Goal: Transaction & Acquisition: Purchase product/service

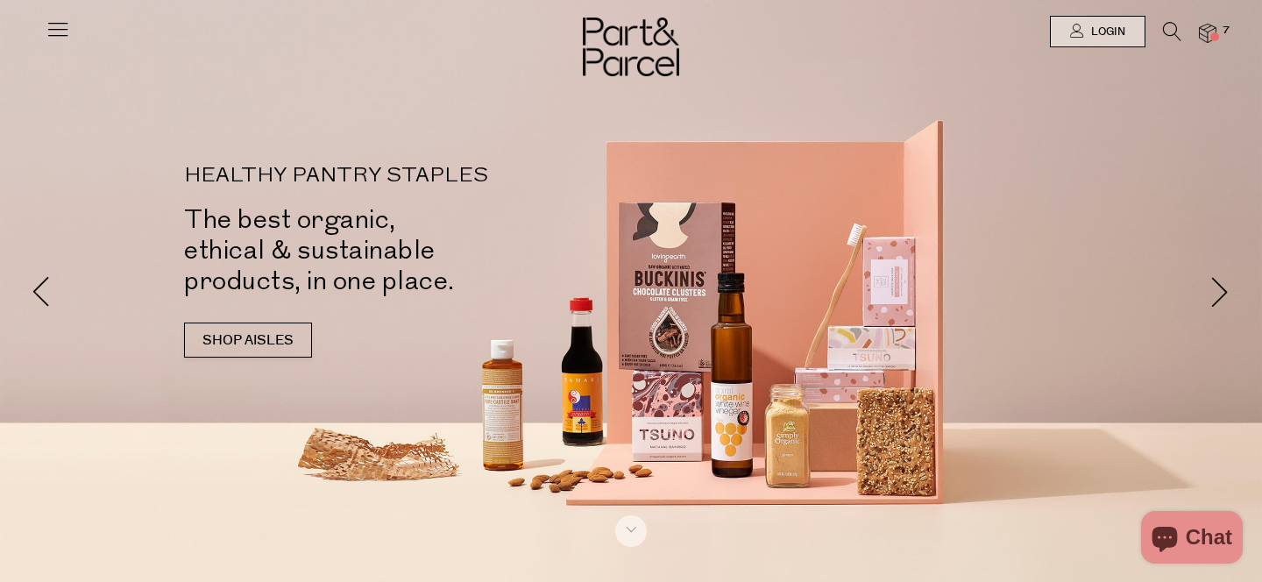
type input "[EMAIL_ADDRESS][DOMAIN_NAME]"
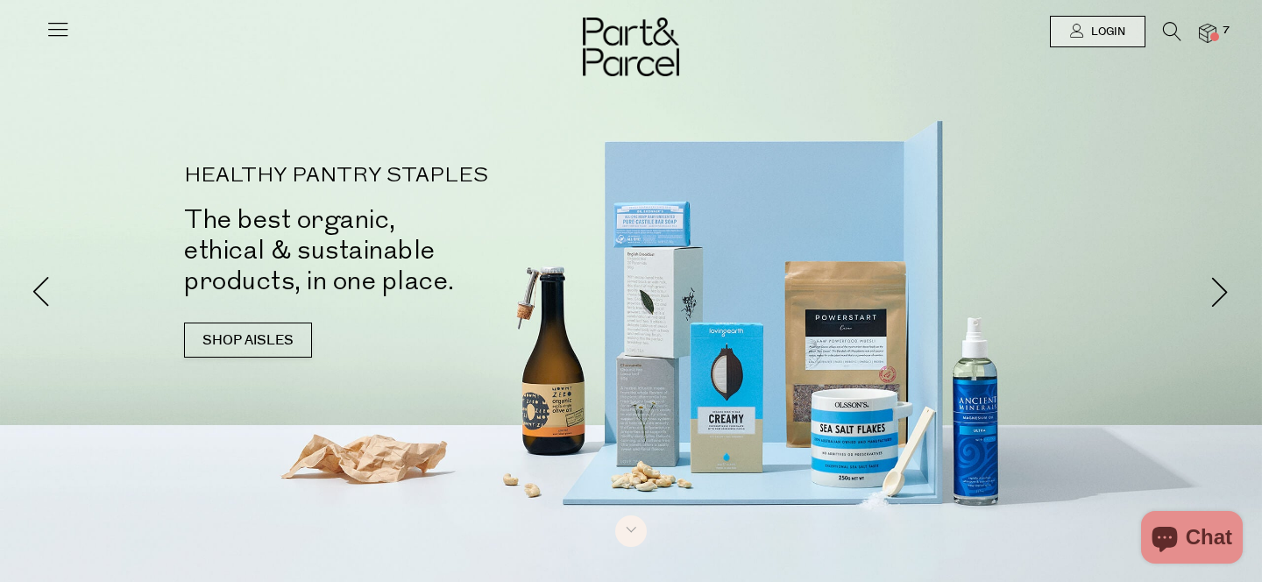
click at [1078, 13] on div at bounding box center [631, 31] width 1262 height 63
click at [1080, 35] on icon at bounding box center [1077, 31] width 14 height 14
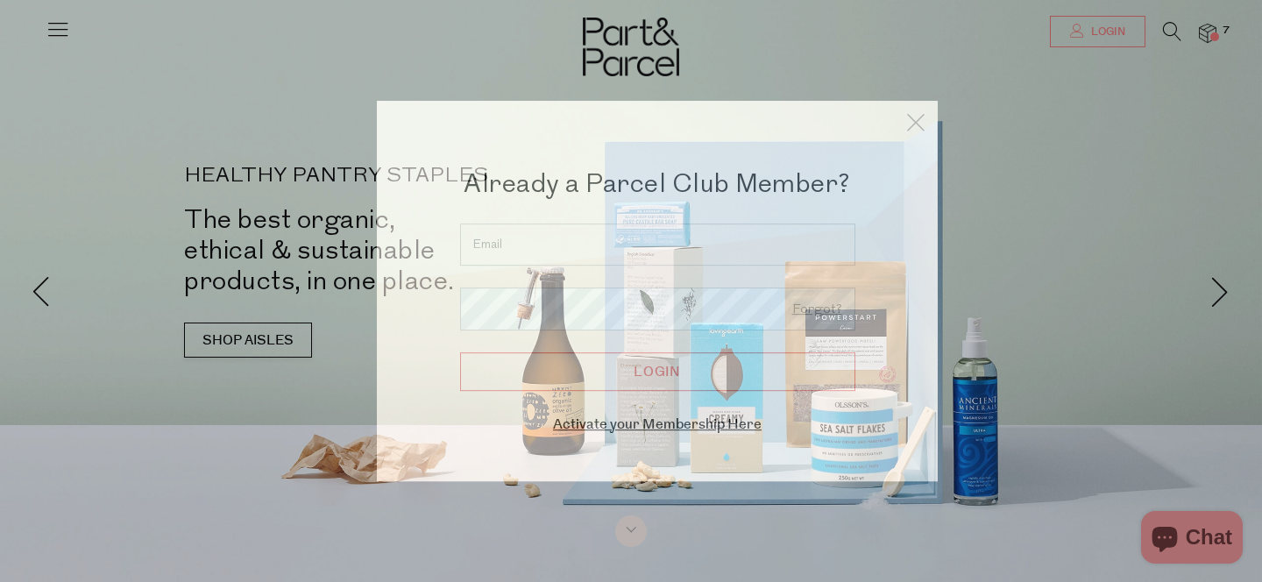
type input "[EMAIL_ADDRESS][DOMAIN_NAME]"
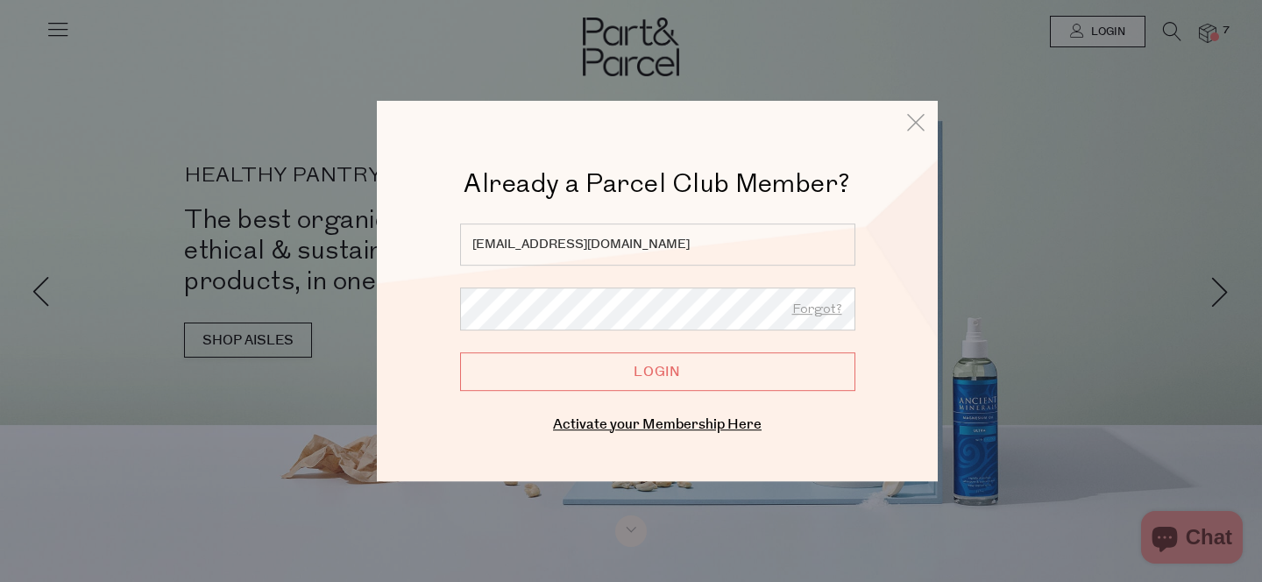
click at [669, 386] on input "Login" at bounding box center [657, 371] width 395 height 39
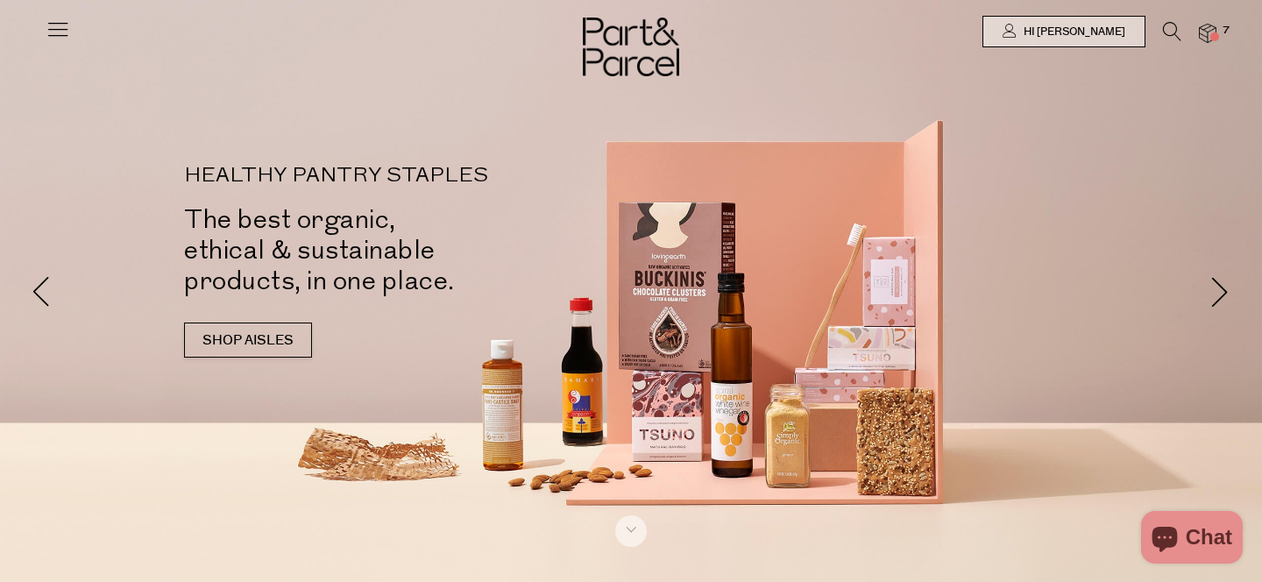
type input "[EMAIL_ADDRESS][DOMAIN_NAME]"
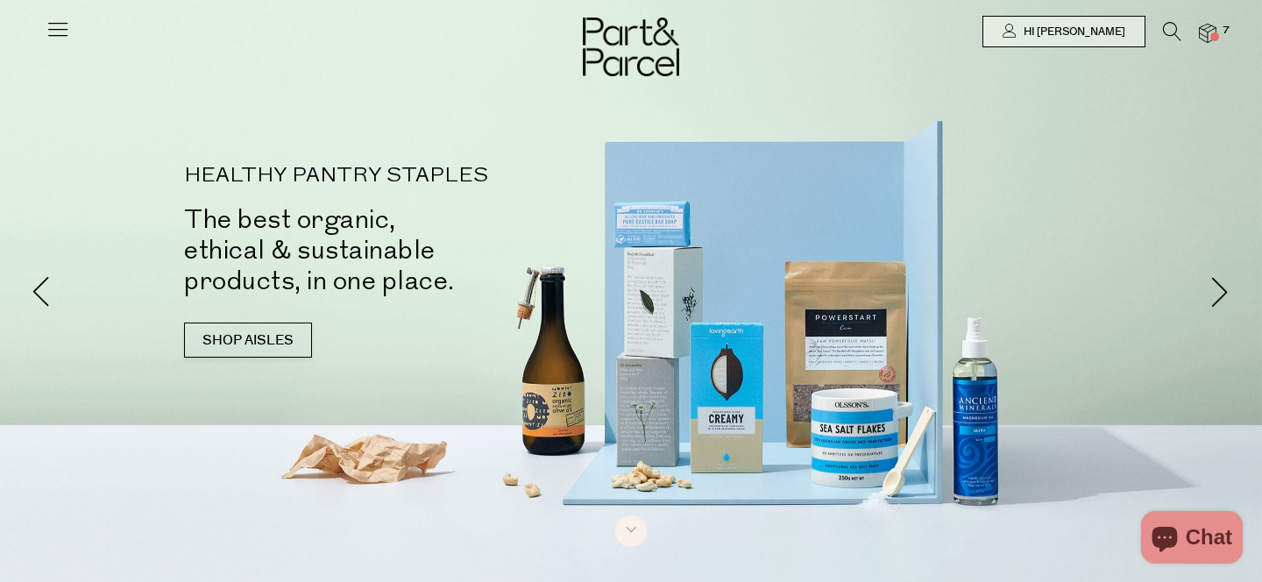
click at [1208, 27] on img at bounding box center [1208, 34] width 18 height 20
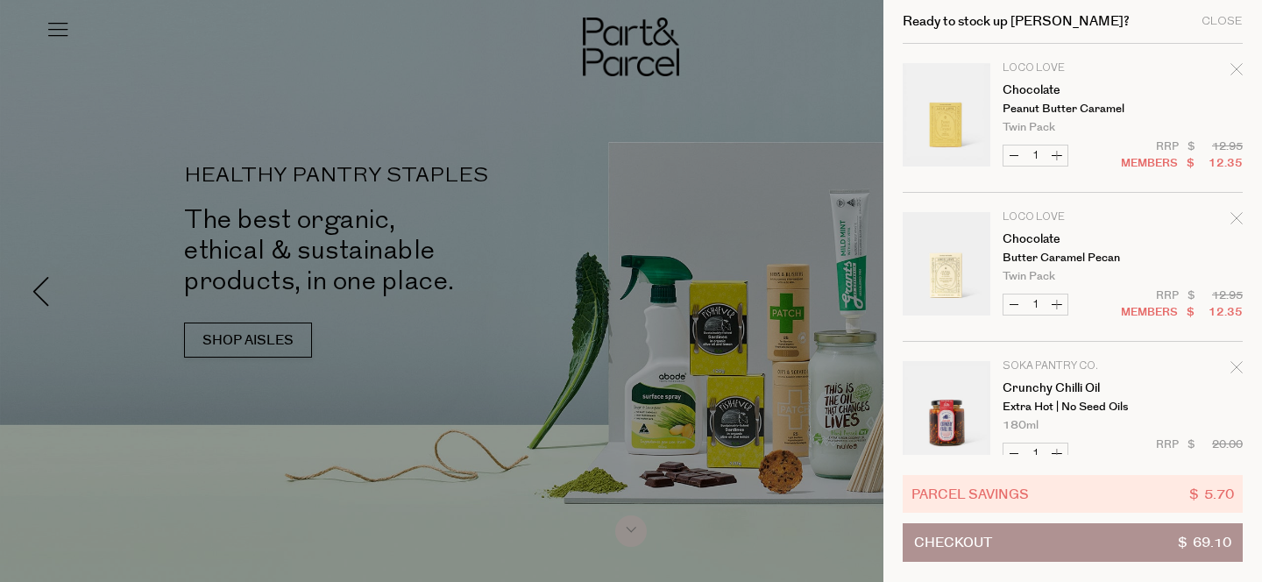
click at [1216, 33] on div "Ready to stock up Lamle? Close" at bounding box center [1072, 22] width 340 height 44
click at [1222, 12] on div "Ready to stock up Lamle? Close" at bounding box center [1072, 22] width 340 height 44
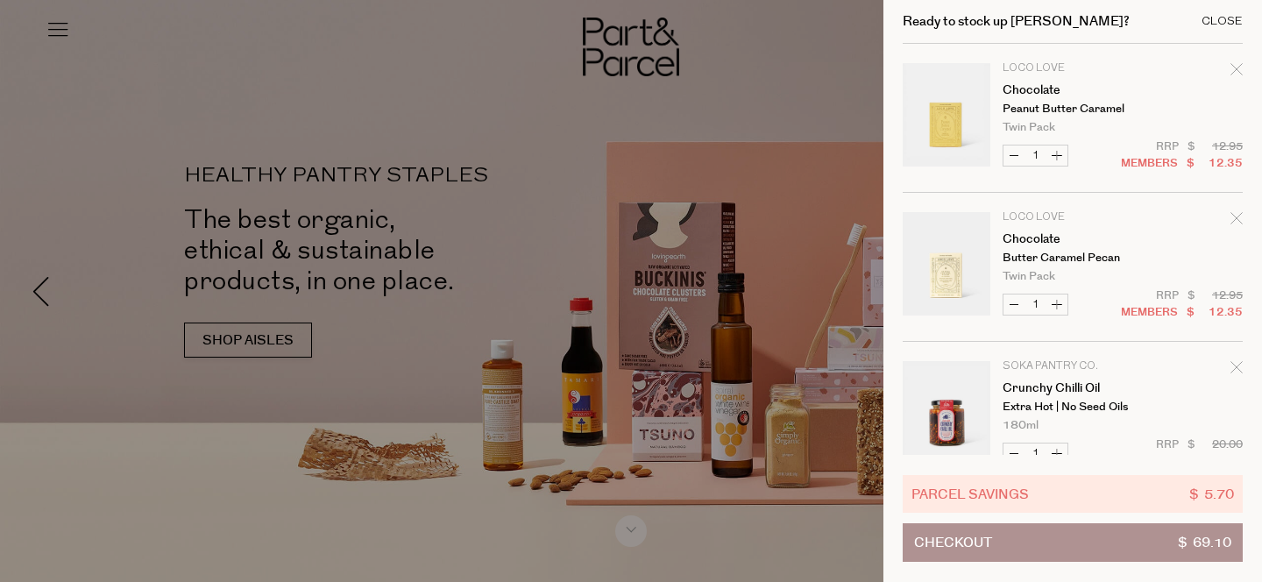
click at [1220, 26] on div "Close" at bounding box center [1221, 21] width 41 height 11
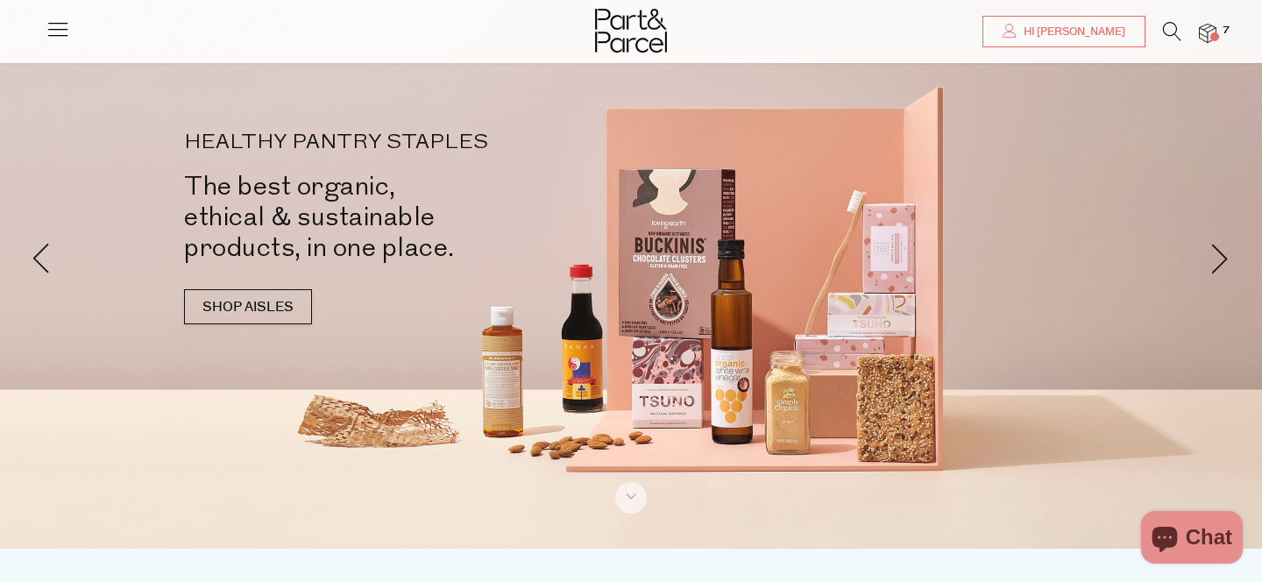
scroll to position [35, 0]
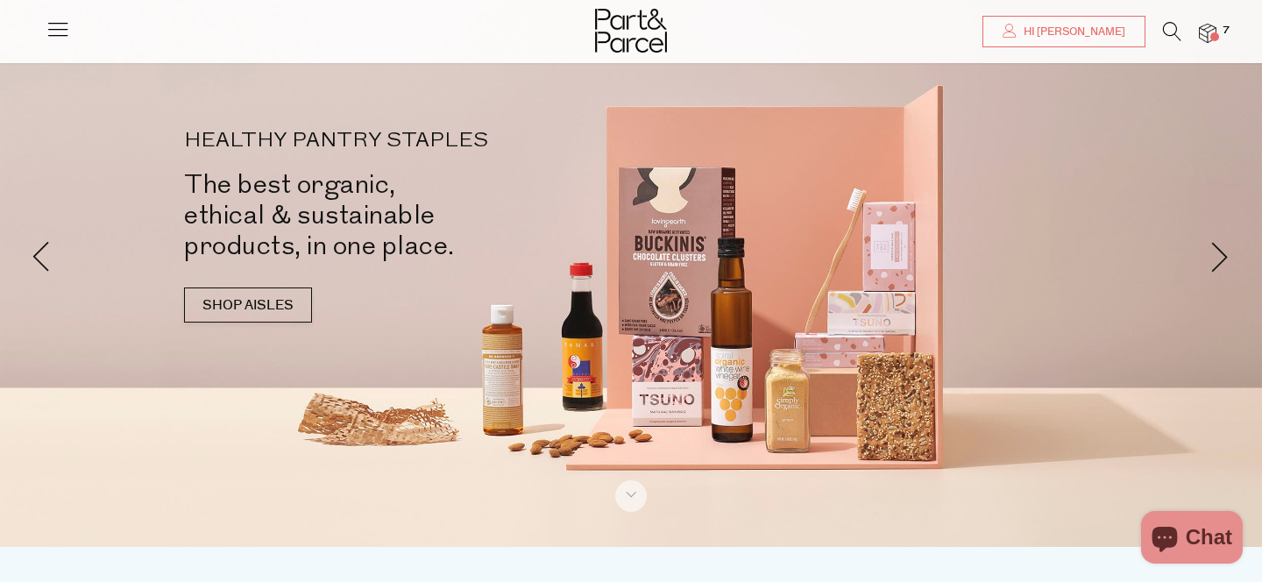
click at [1219, 27] on span "7" at bounding box center [1226, 31] width 16 height 16
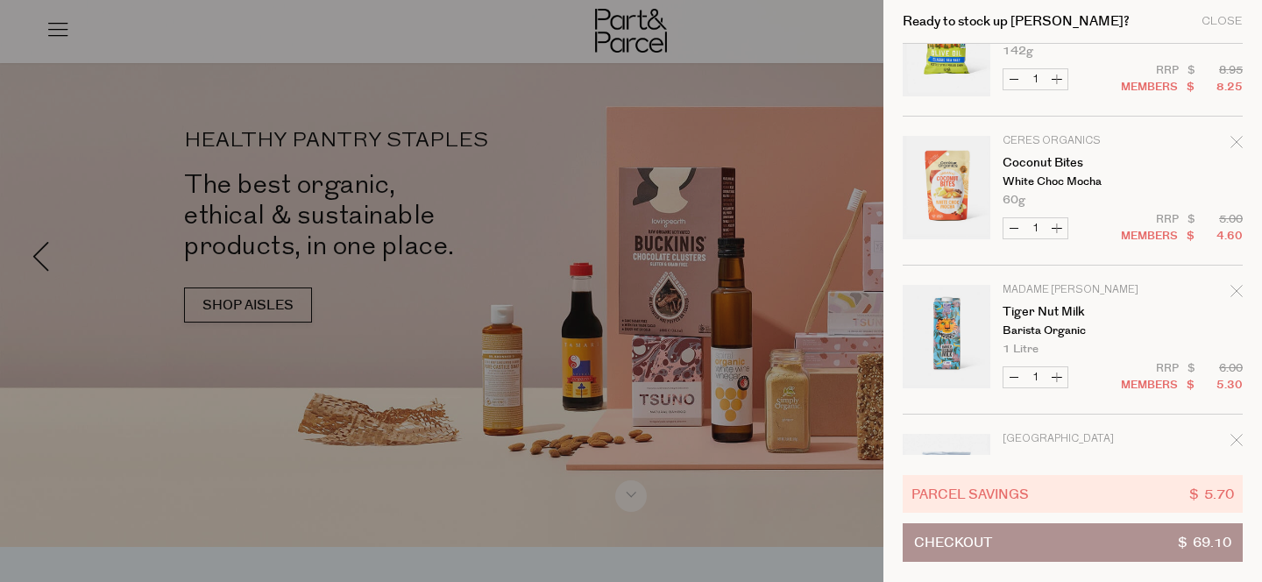
scroll to position [632, 0]
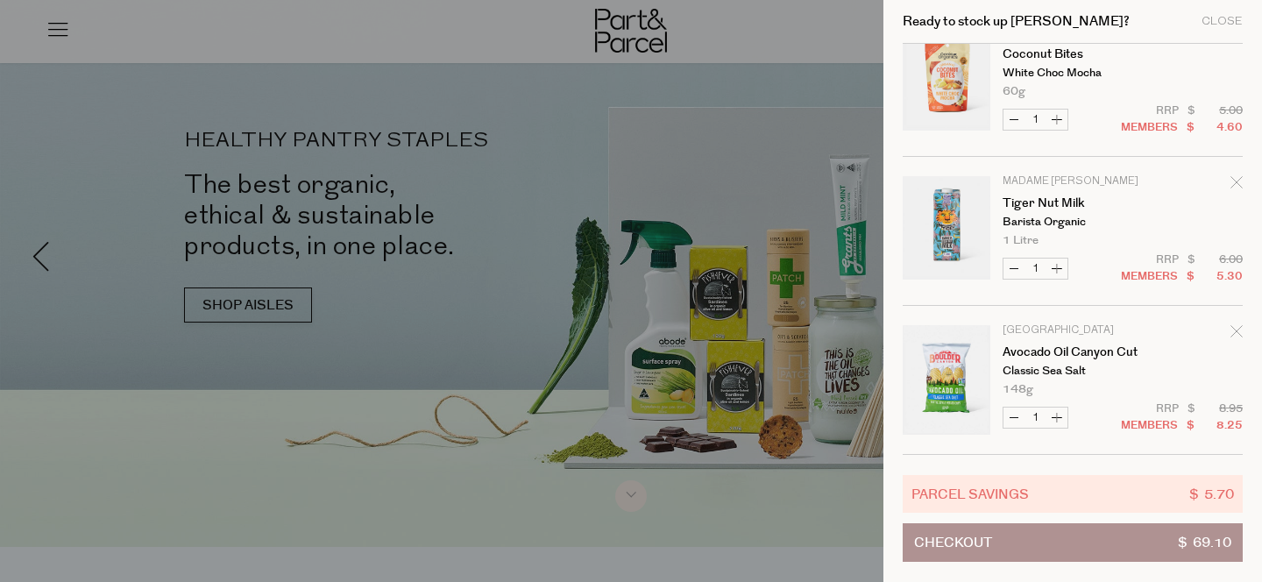
click at [1066, 124] on button "Increase Coconut Bites" at bounding box center [1056, 120] width 21 height 20
type input "2"
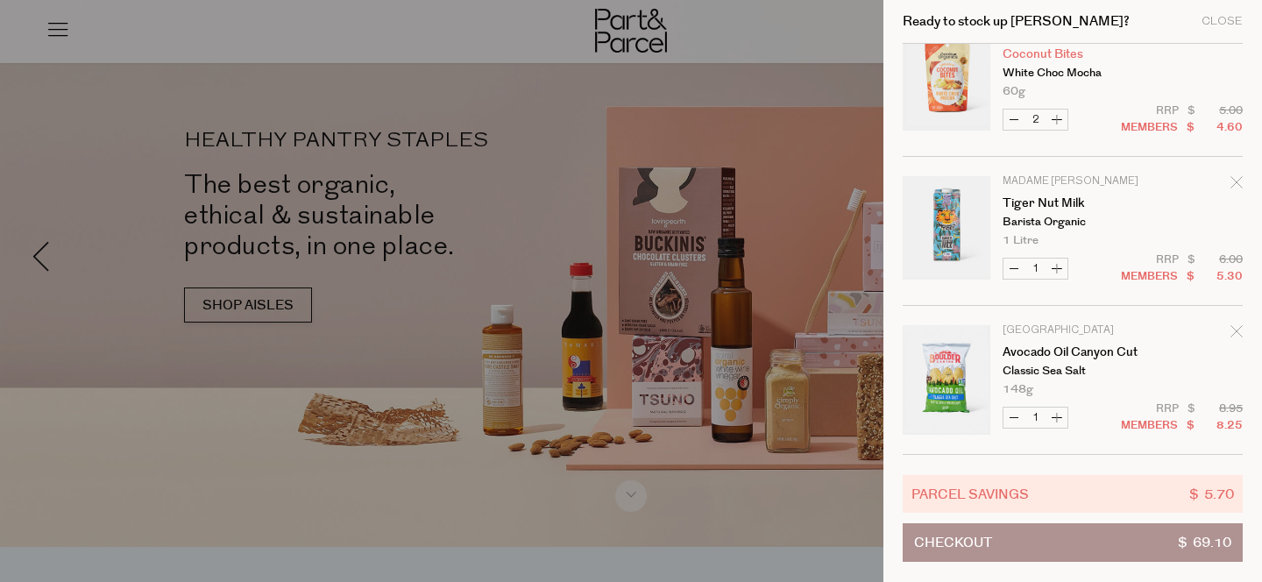
click at [1065, 53] on link "Coconut Bites" at bounding box center [1070, 54] width 136 height 12
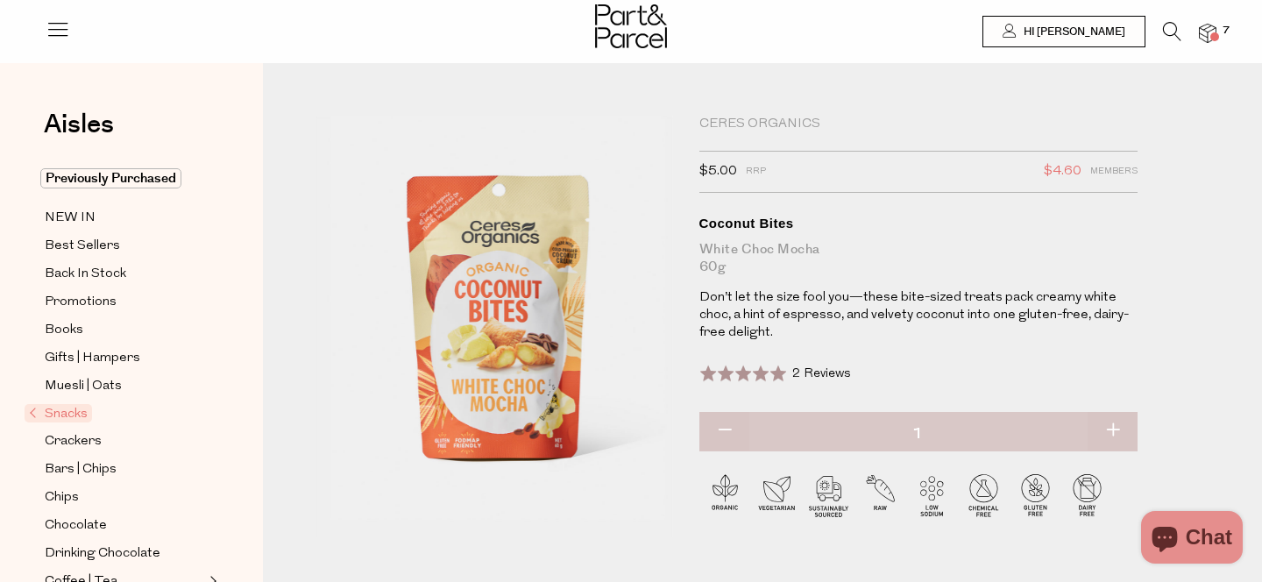
type input "[EMAIL_ADDRESS][DOMAIN_NAME]"
click at [1165, 27] on icon at bounding box center [1172, 31] width 18 height 19
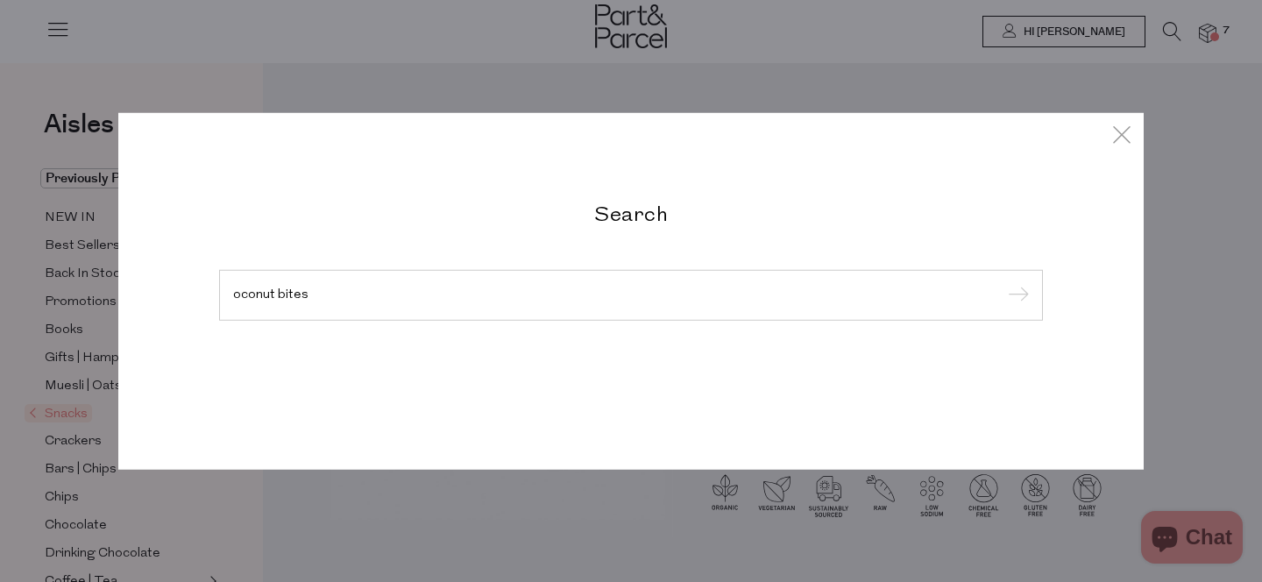
type input "oconut bites"
click at [1002, 283] on input "submit" at bounding box center [1015, 296] width 26 height 26
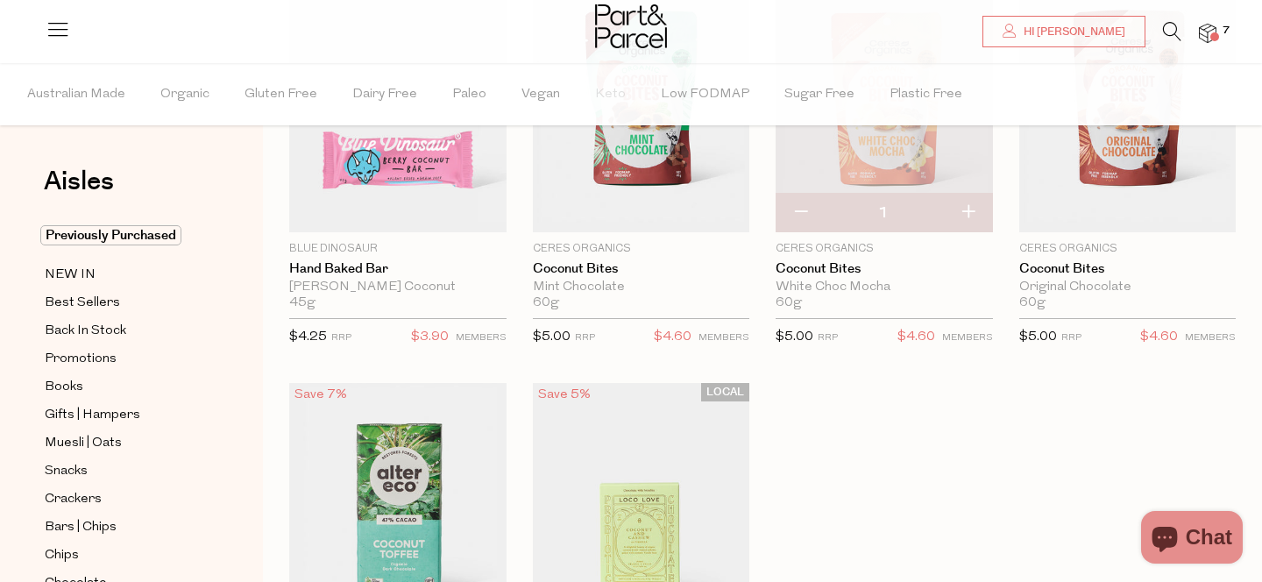
scroll to position [223, 0]
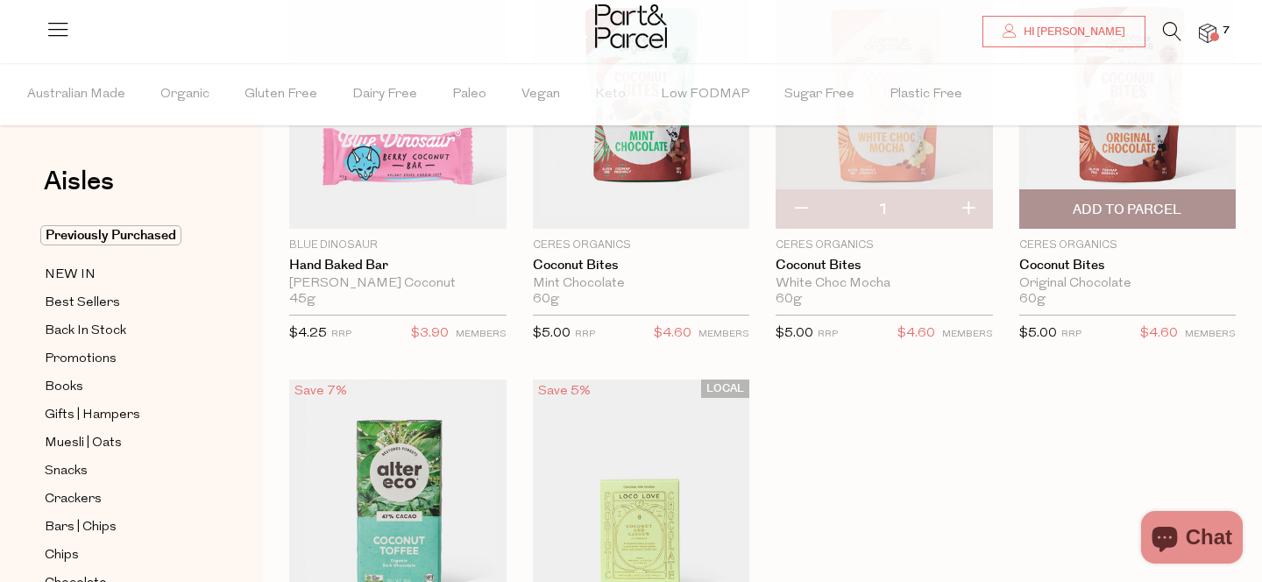
click at [1129, 209] on span "Add To Parcel" at bounding box center [1126, 210] width 109 height 18
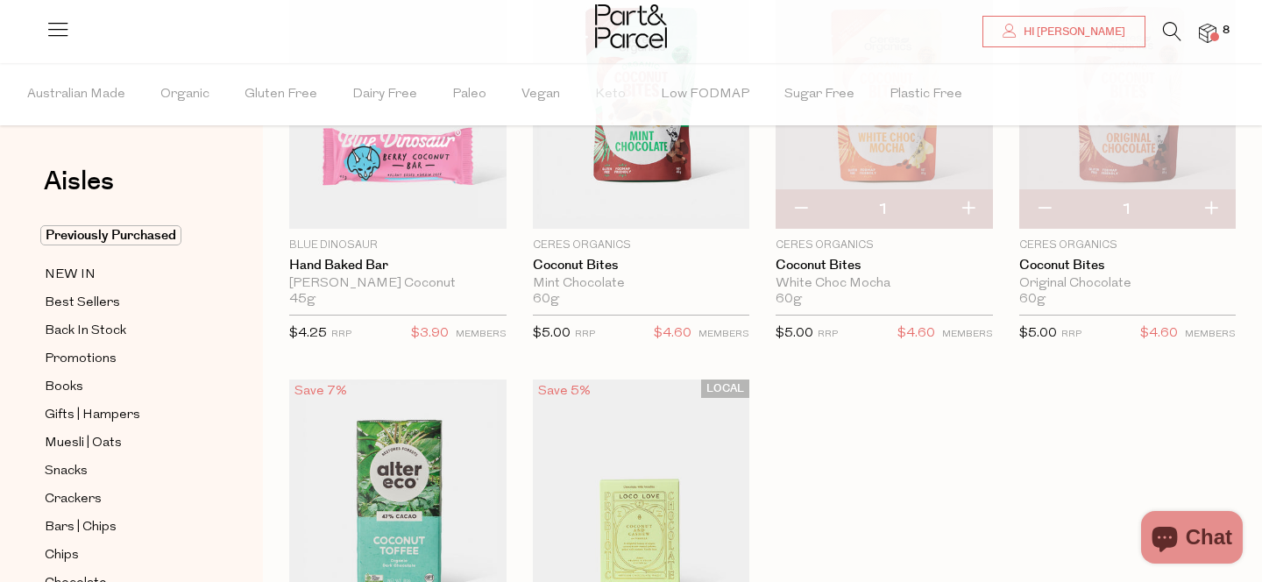
click at [1208, 40] on img at bounding box center [1208, 34] width 18 height 20
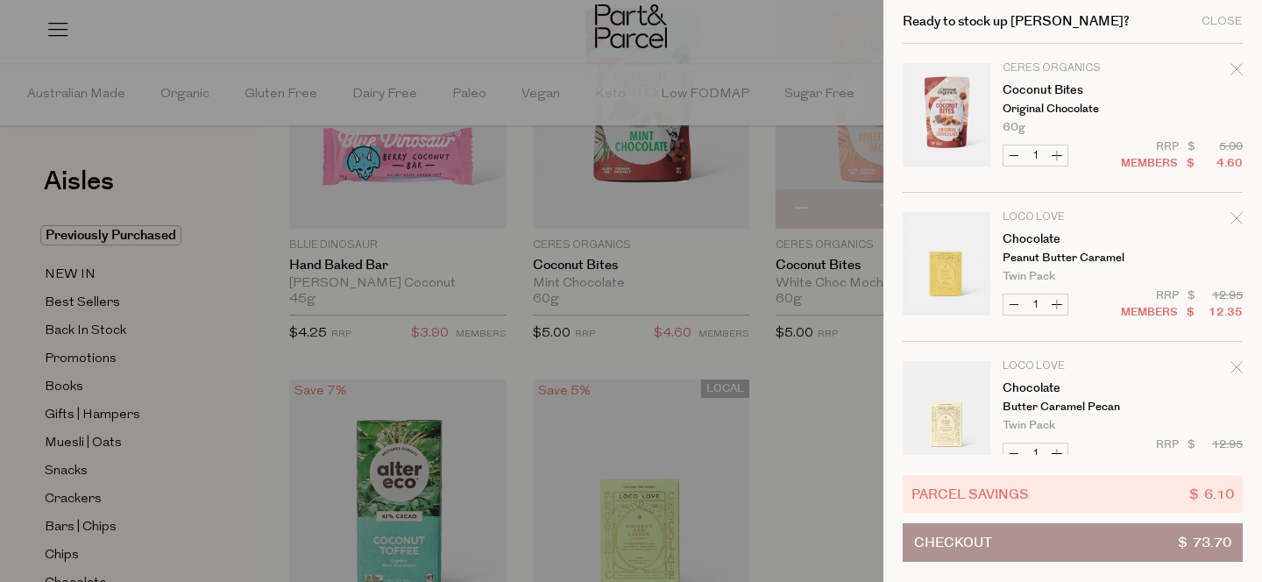
click at [1220, 32] on div "Ready to stock up Lamle? Close" at bounding box center [1072, 22] width 340 height 44
click at [1225, 21] on div "Close" at bounding box center [1221, 21] width 41 height 11
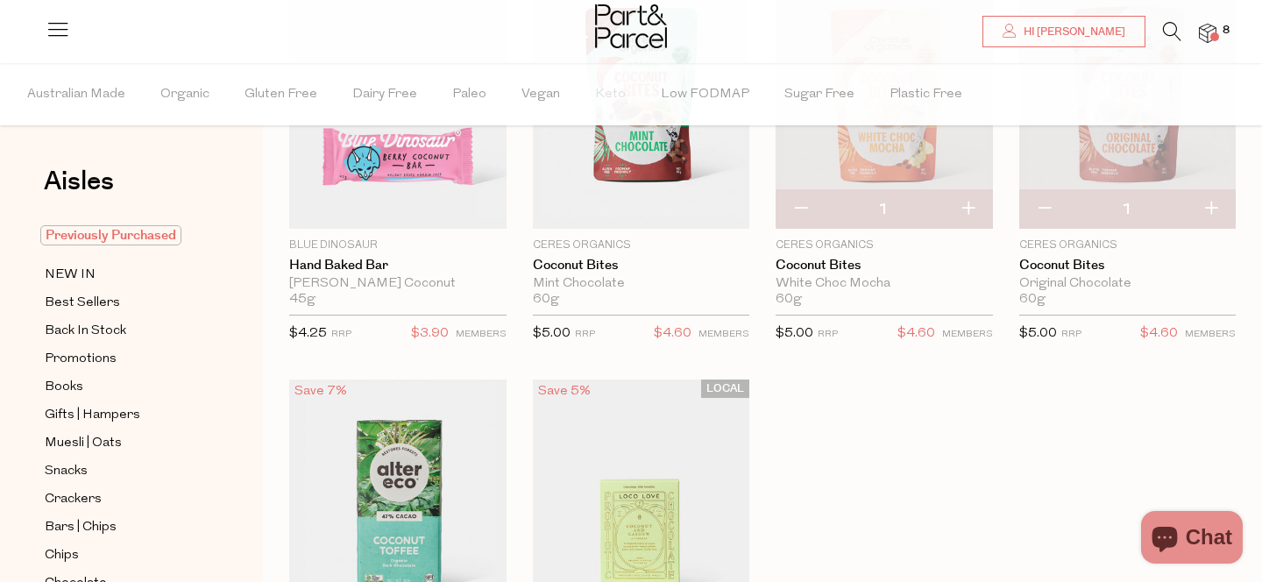
click at [127, 236] on span "Previously Purchased" at bounding box center [110, 235] width 141 height 20
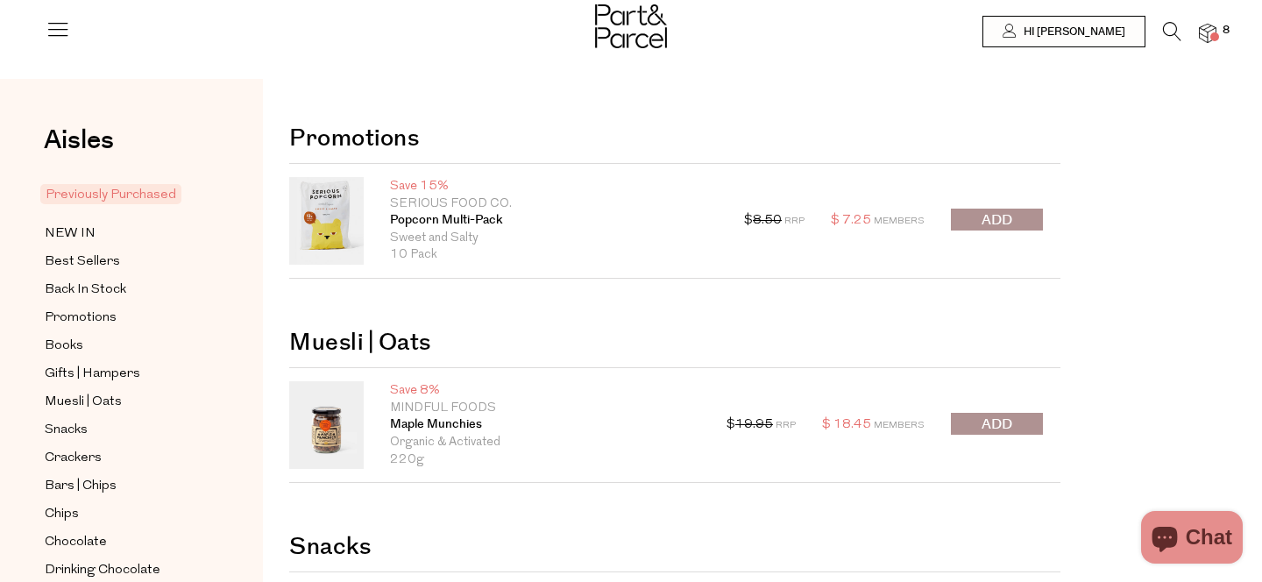
type input "[EMAIL_ADDRESS][DOMAIN_NAME]"
click at [1003, 218] on span "submit" at bounding box center [996, 220] width 31 height 20
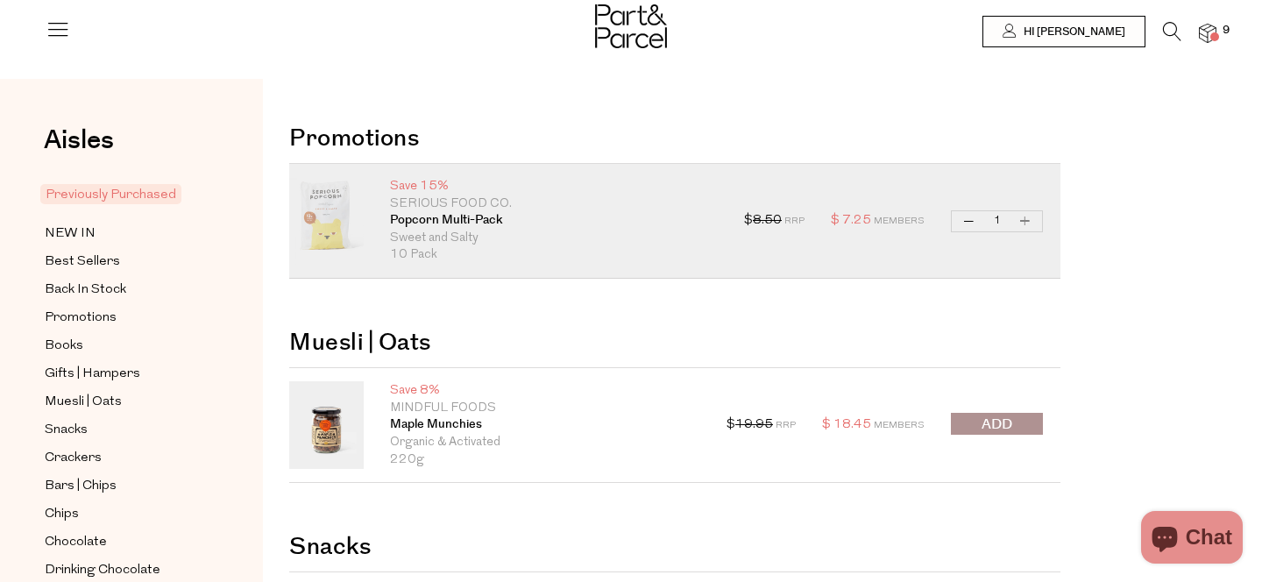
click at [66, 20] on icon at bounding box center [58, 29] width 25 height 25
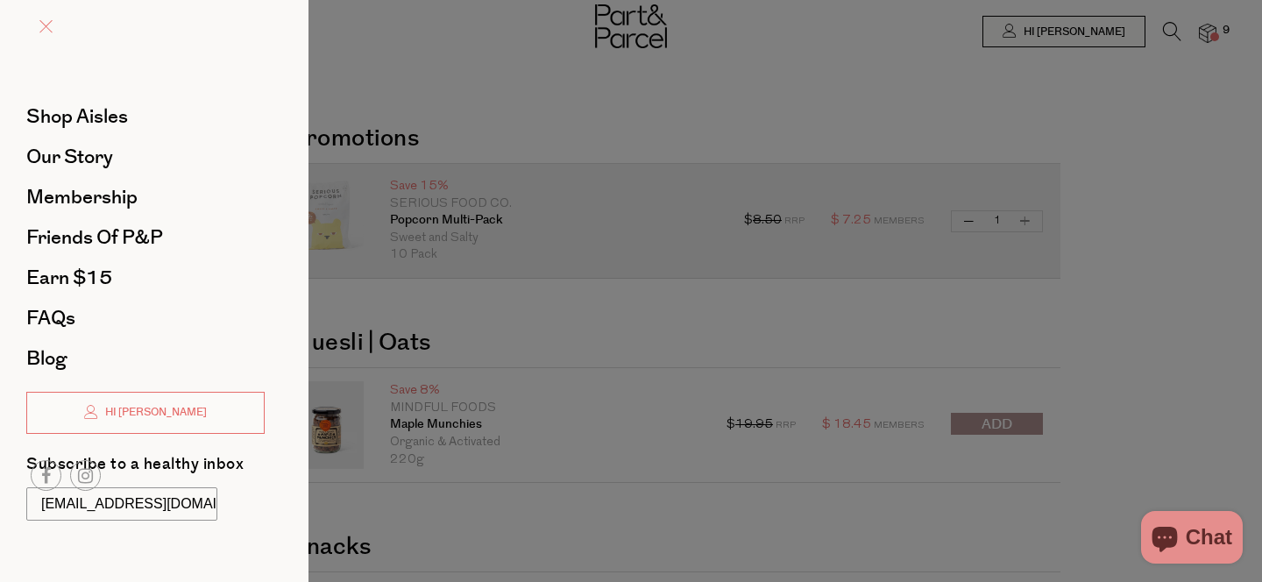
click at [45, 34] on link at bounding box center [45, 28] width 13 height 18
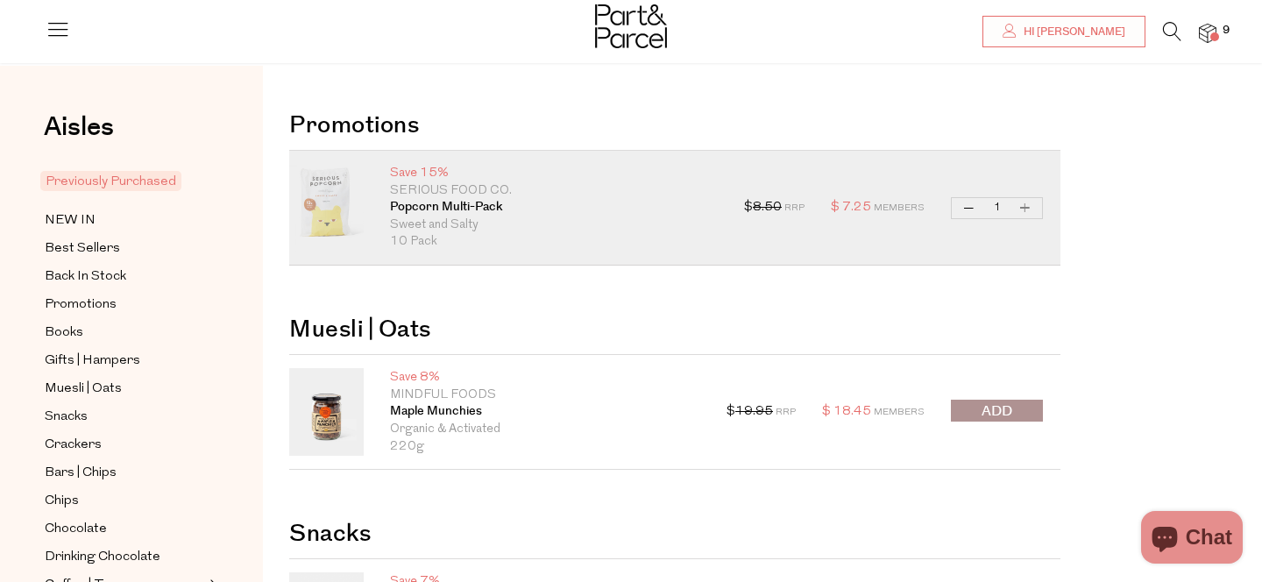
click at [1225, 31] on span "9" at bounding box center [1226, 31] width 16 height 16
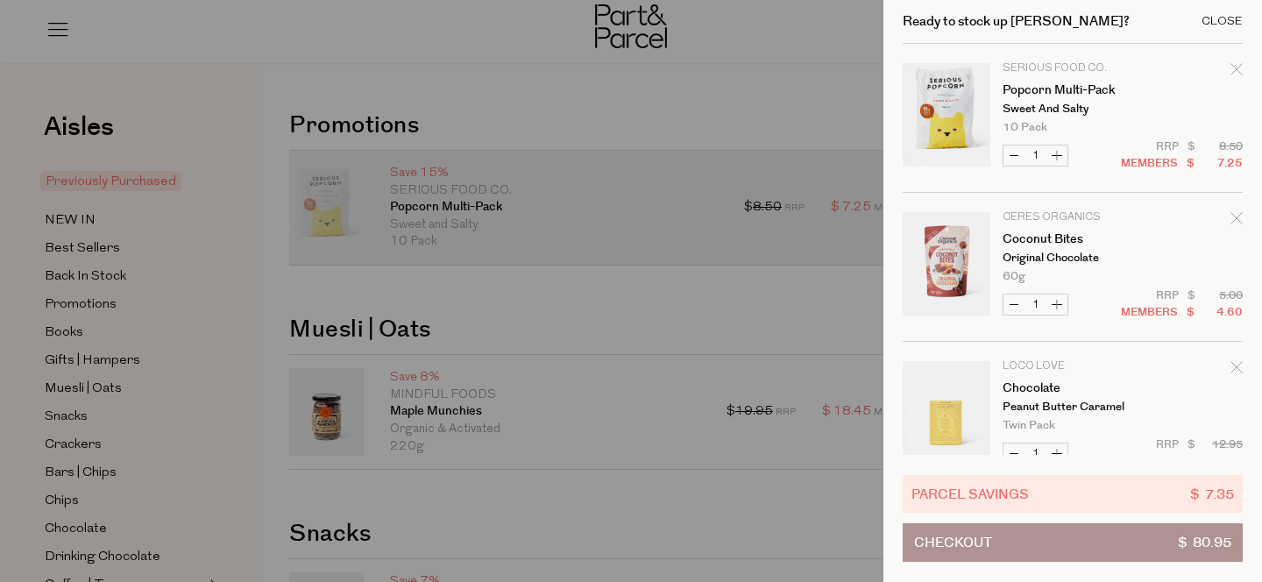
click at [1233, 23] on div "Close" at bounding box center [1221, 21] width 41 height 11
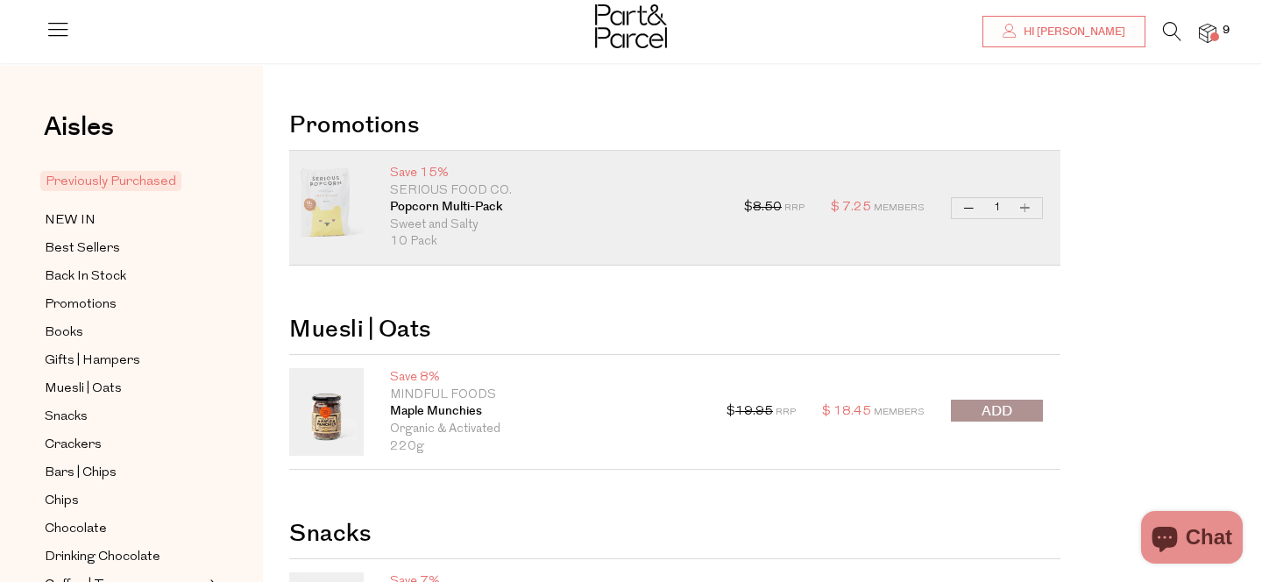
click at [156, 172] on span "Previously Purchased" at bounding box center [110, 181] width 141 height 20
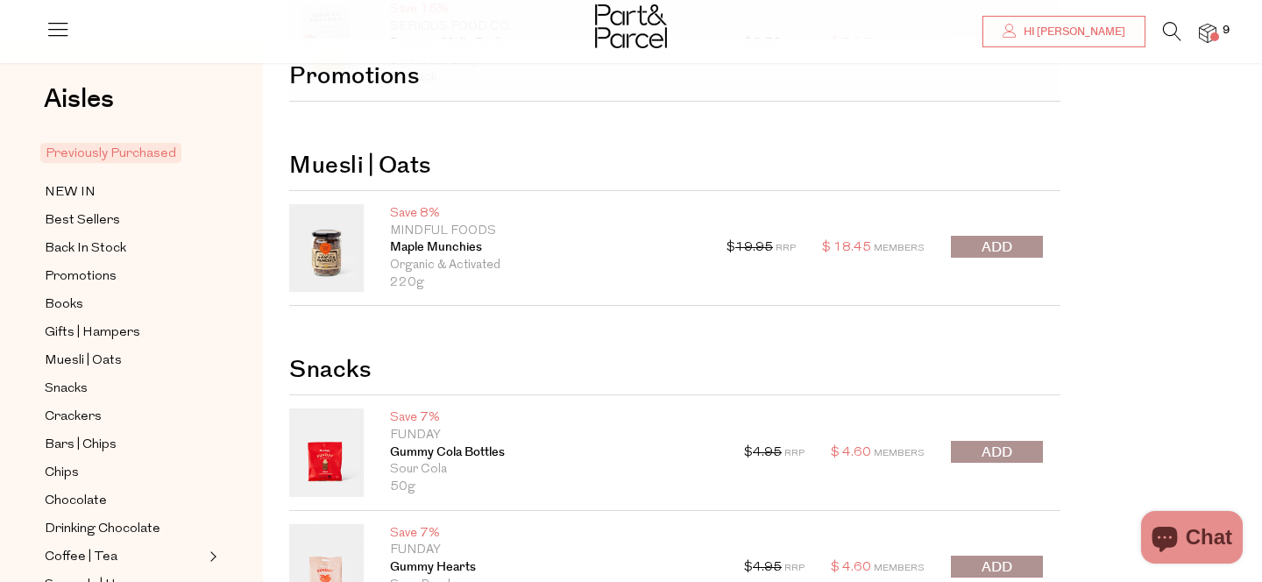
type input "[EMAIL_ADDRESS][DOMAIN_NAME]"
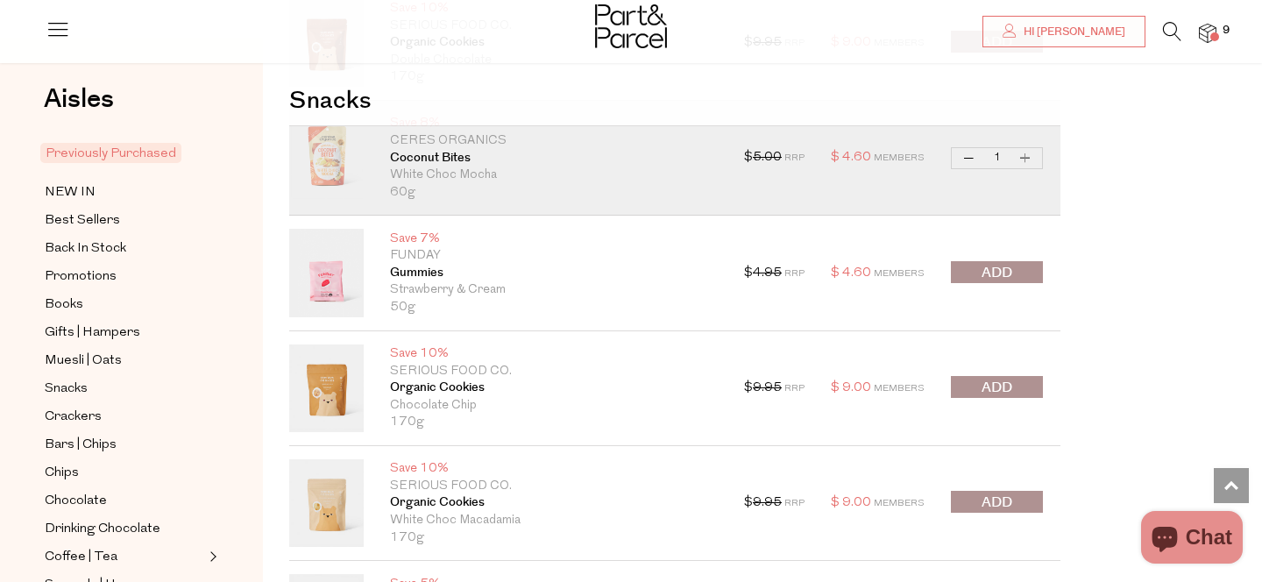
scroll to position [844, 0]
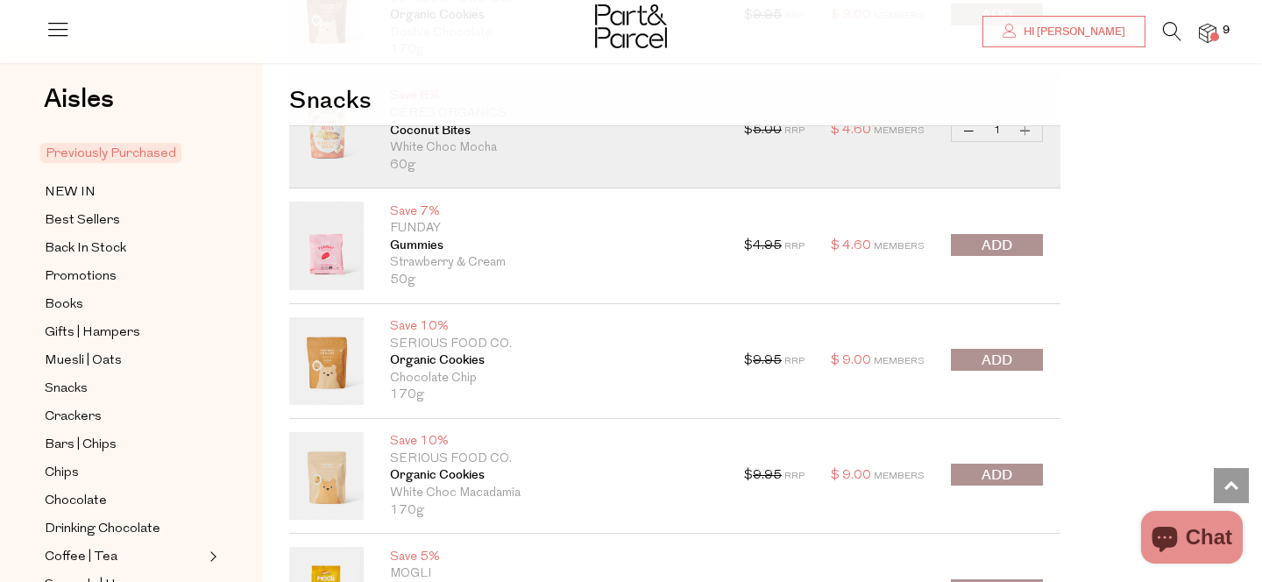
click at [1013, 352] on button "submit" at bounding box center [997, 360] width 92 height 22
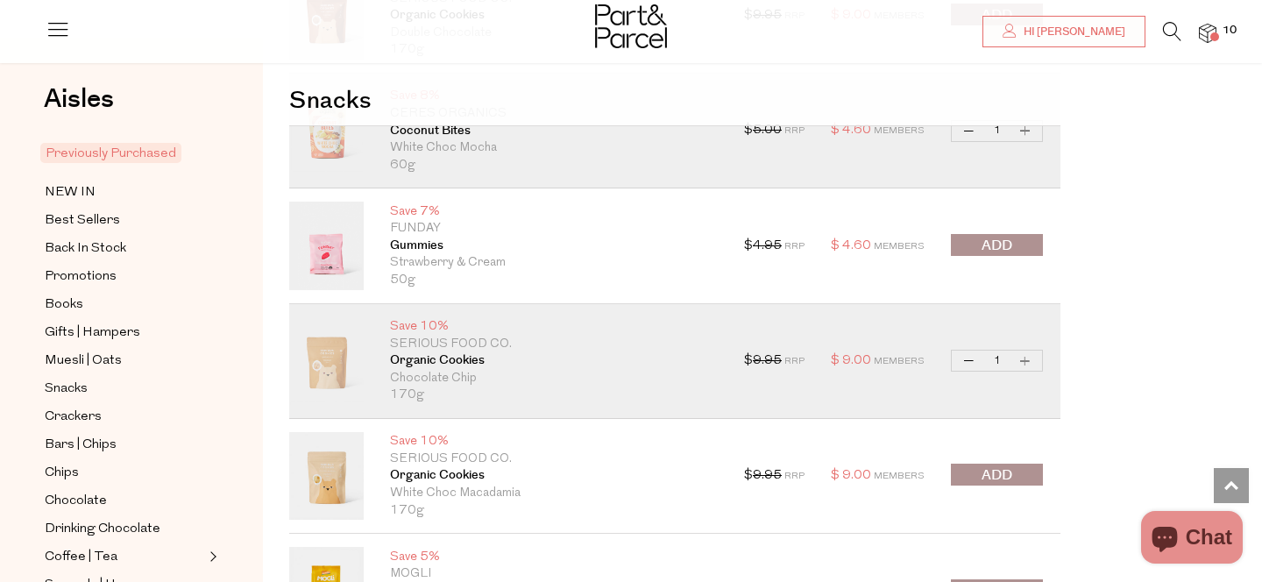
click at [1218, 28] on span "10" at bounding box center [1229, 31] width 23 height 16
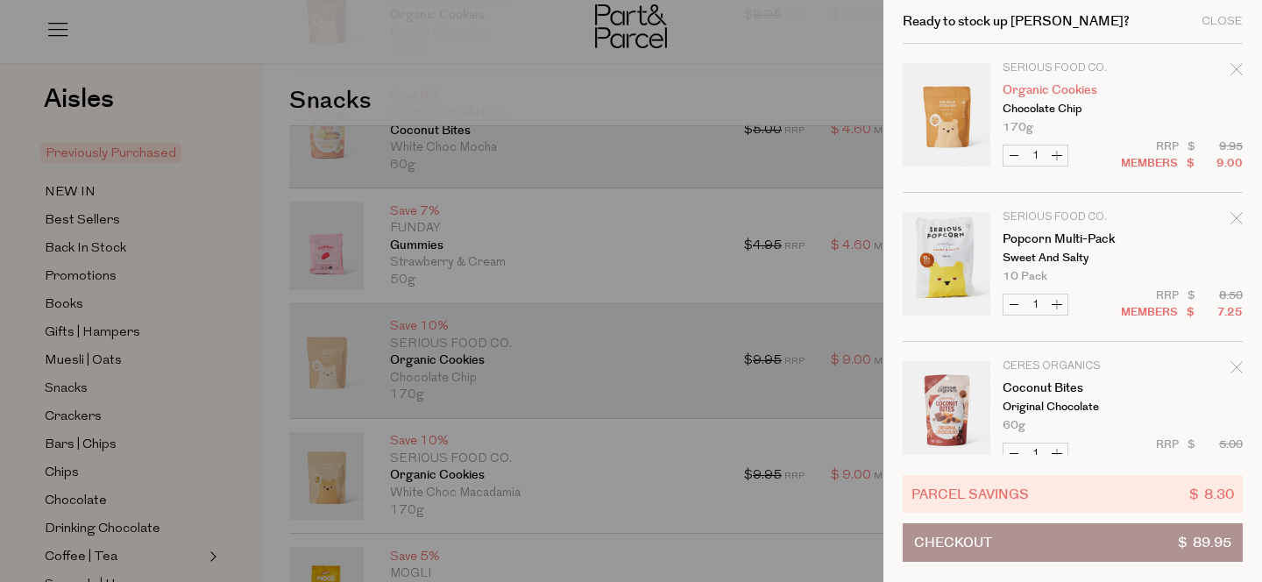
click at [1059, 84] on link "Organic Cookies" at bounding box center [1070, 90] width 136 height 12
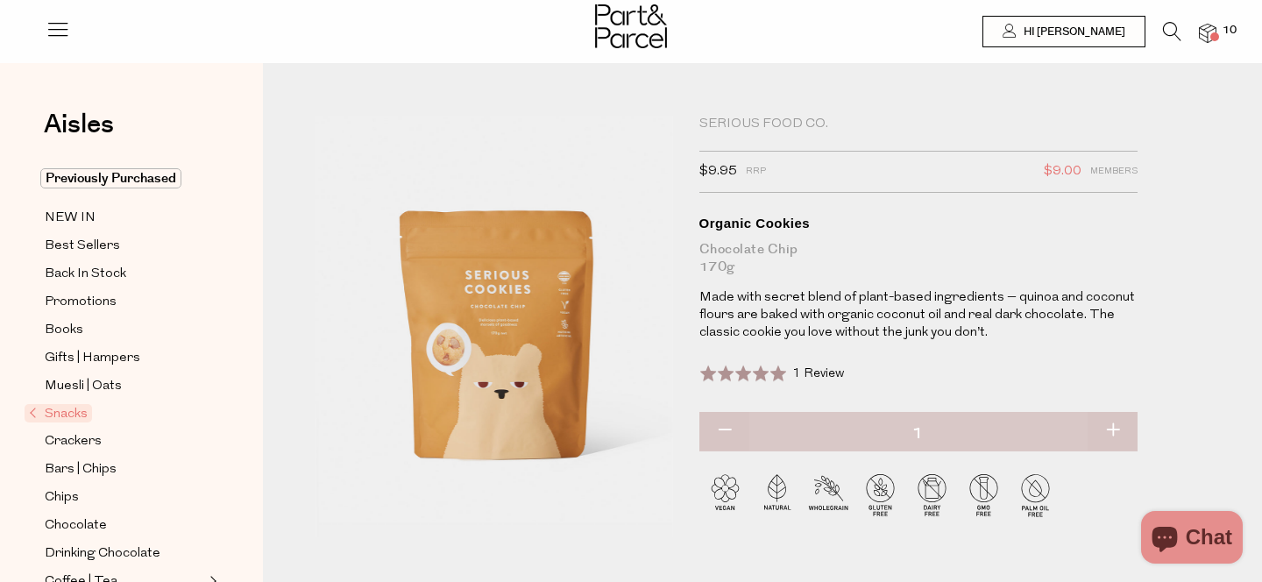
click at [1173, 27] on icon at bounding box center [1172, 31] width 18 height 19
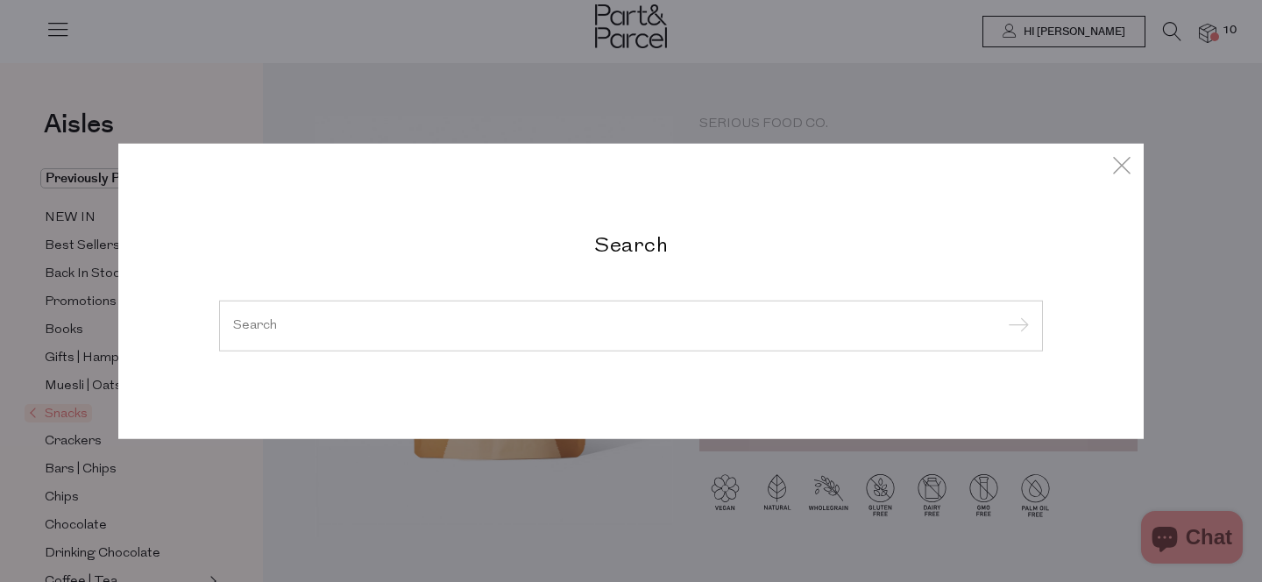
type input "[EMAIL_ADDRESS][DOMAIN_NAME]"
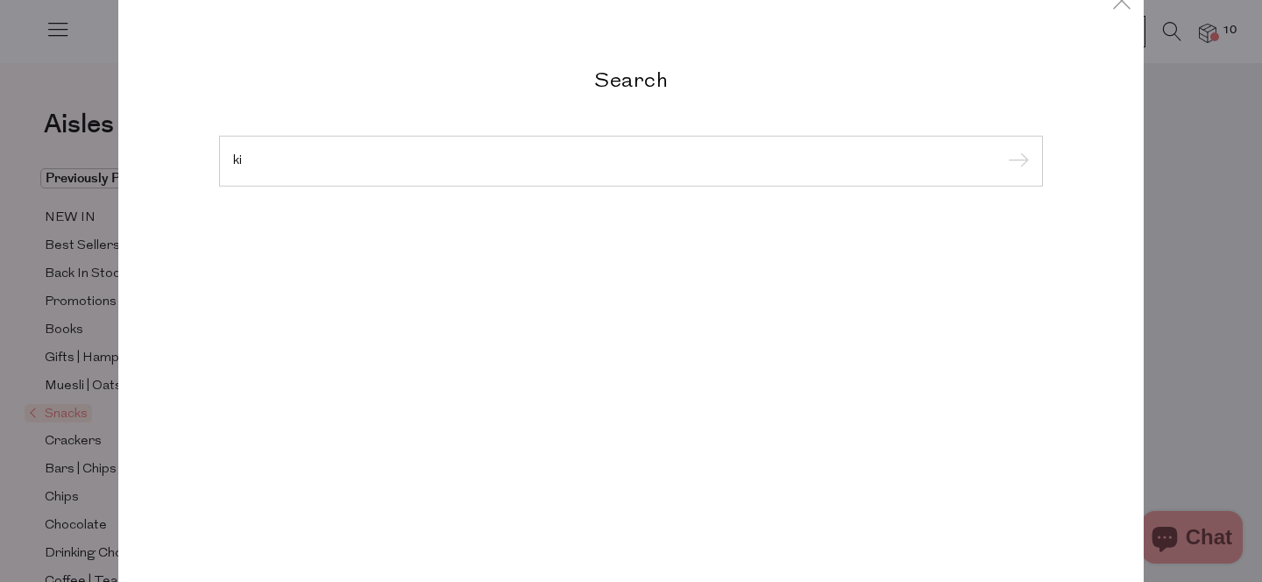
type input "k"
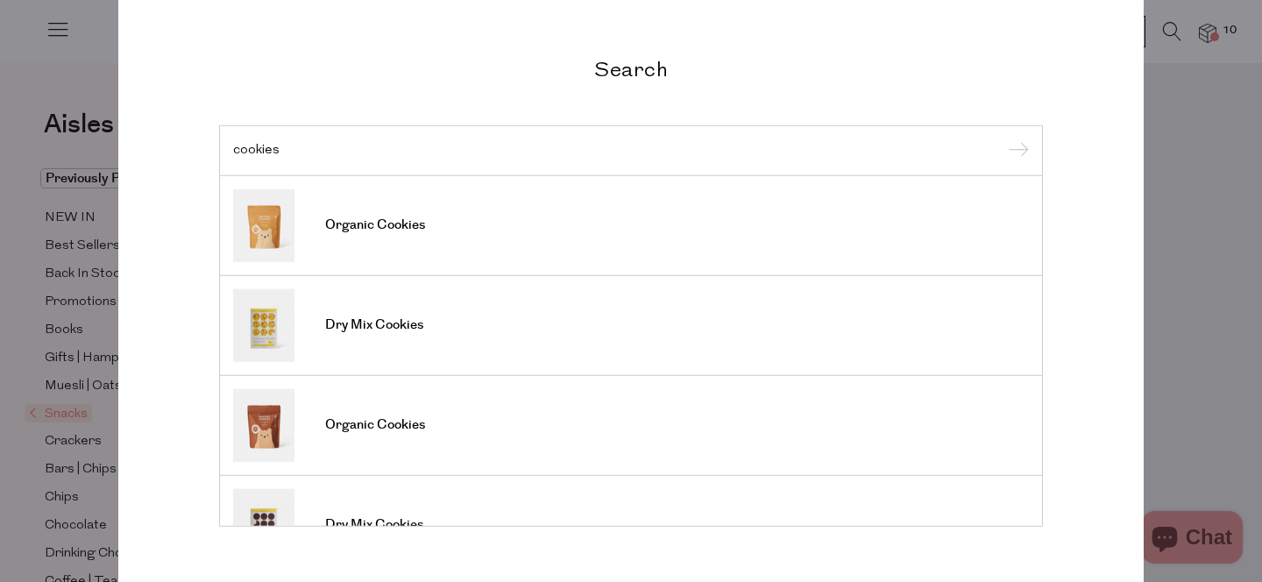
type input "cookies"
click at [1002, 138] on input "submit" at bounding box center [1015, 151] width 26 height 26
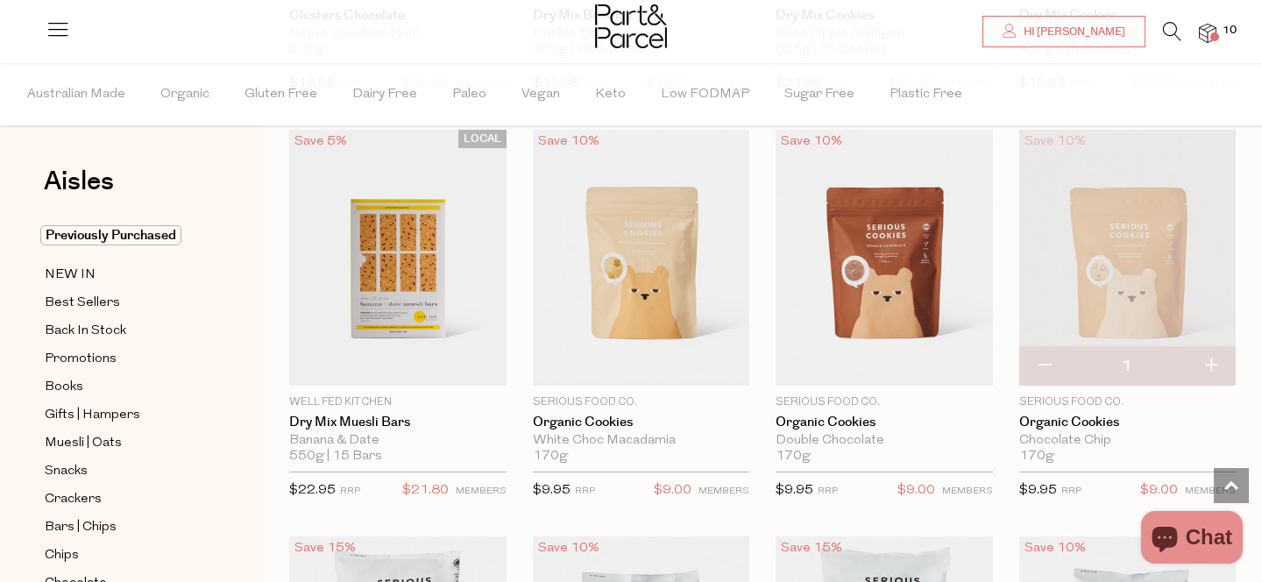
scroll to position [485, 0]
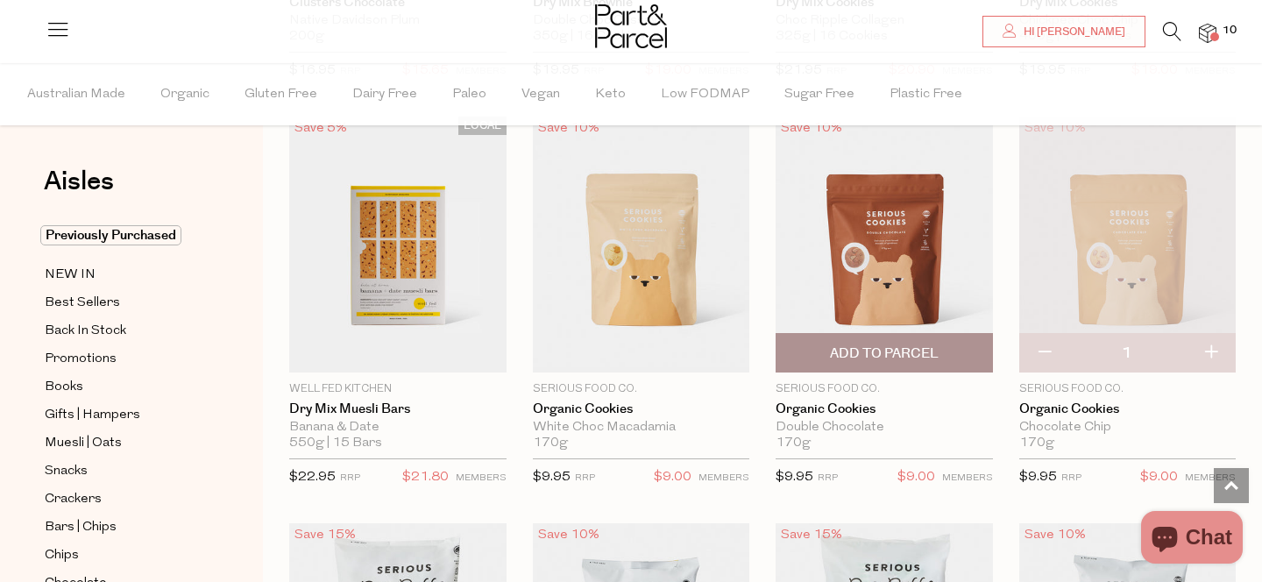
click at [895, 352] on span "Add To Parcel" at bounding box center [884, 353] width 109 height 18
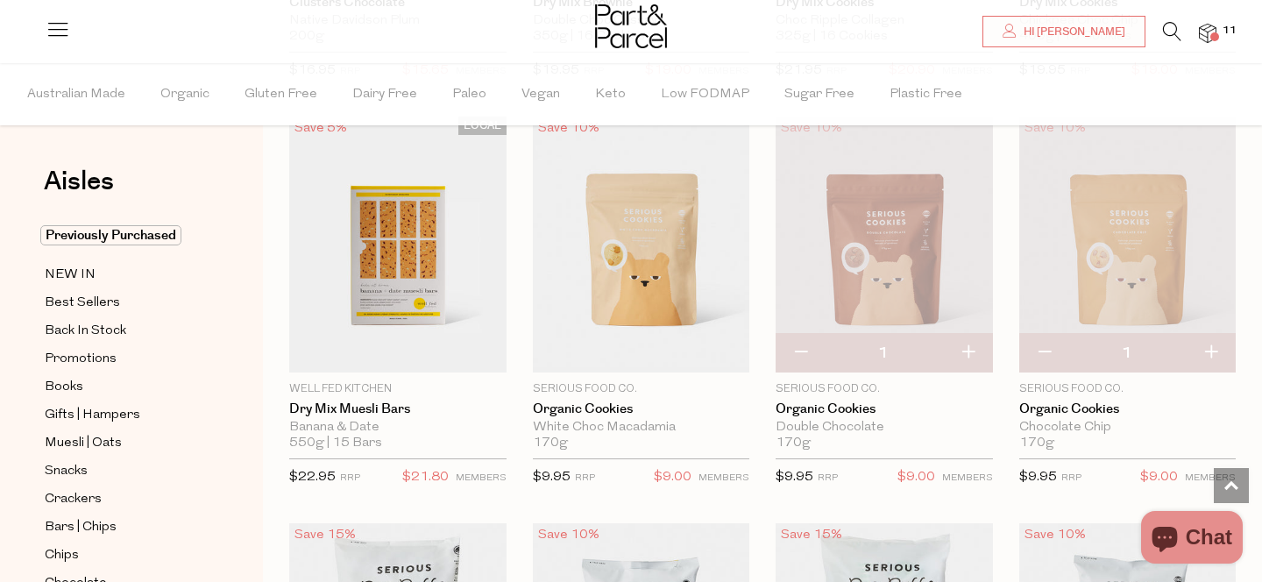
click at [1044, 357] on button "button" at bounding box center [1044, 353] width 50 height 39
type input "0"
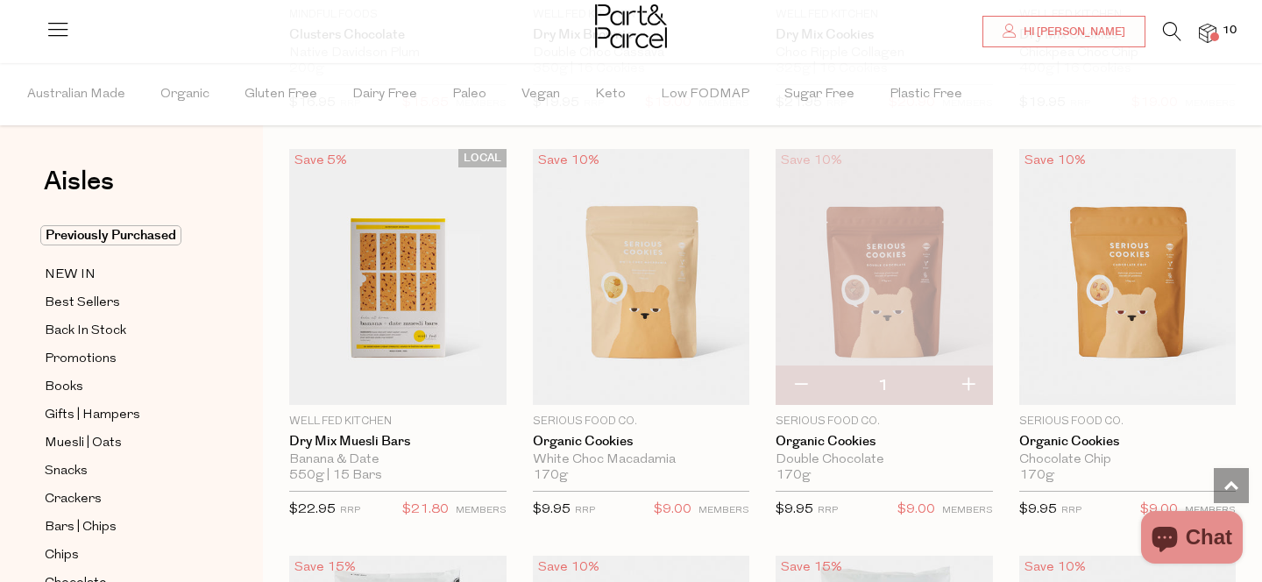
scroll to position [424, 0]
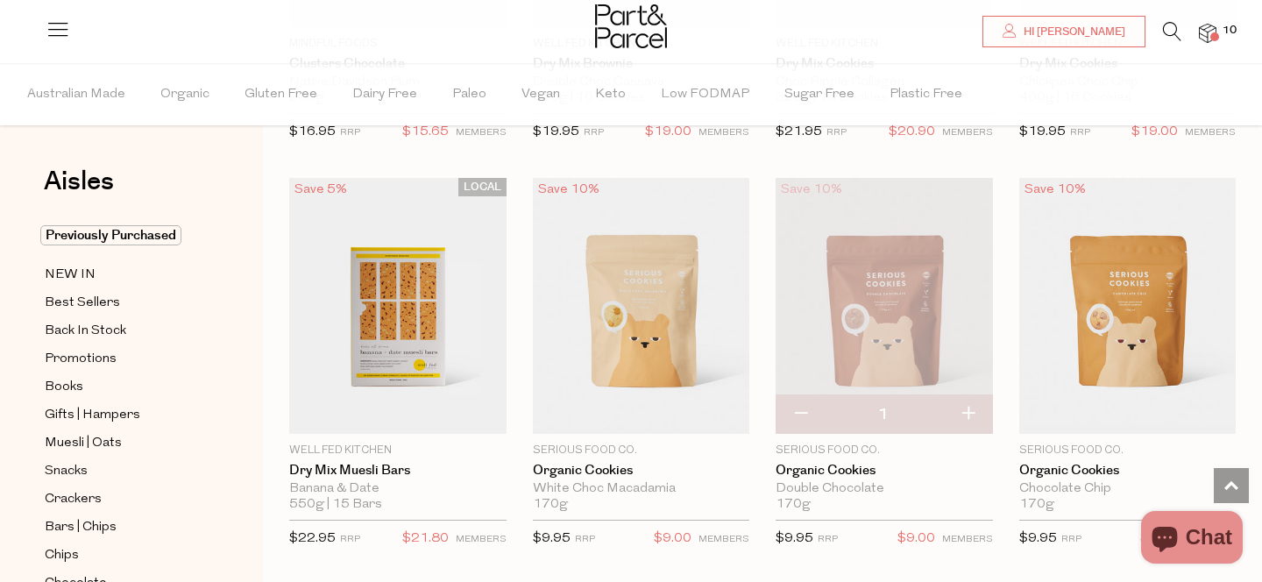
click at [1204, 32] on img at bounding box center [1208, 34] width 18 height 20
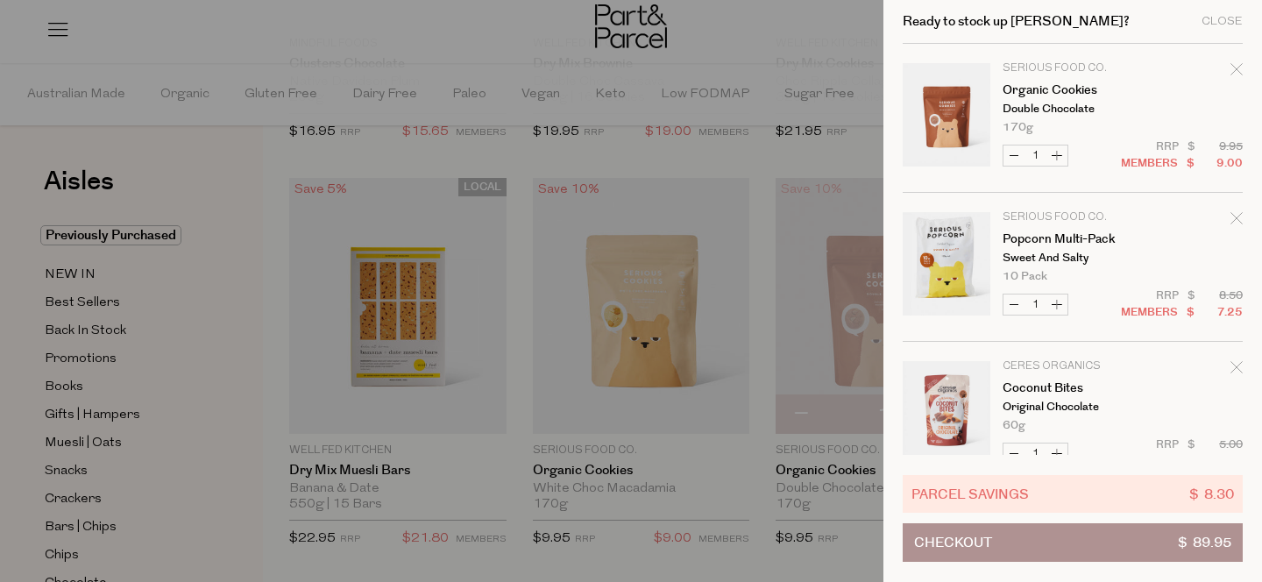
click at [775, 173] on div at bounding box center [631, 291] width 1262 height 582
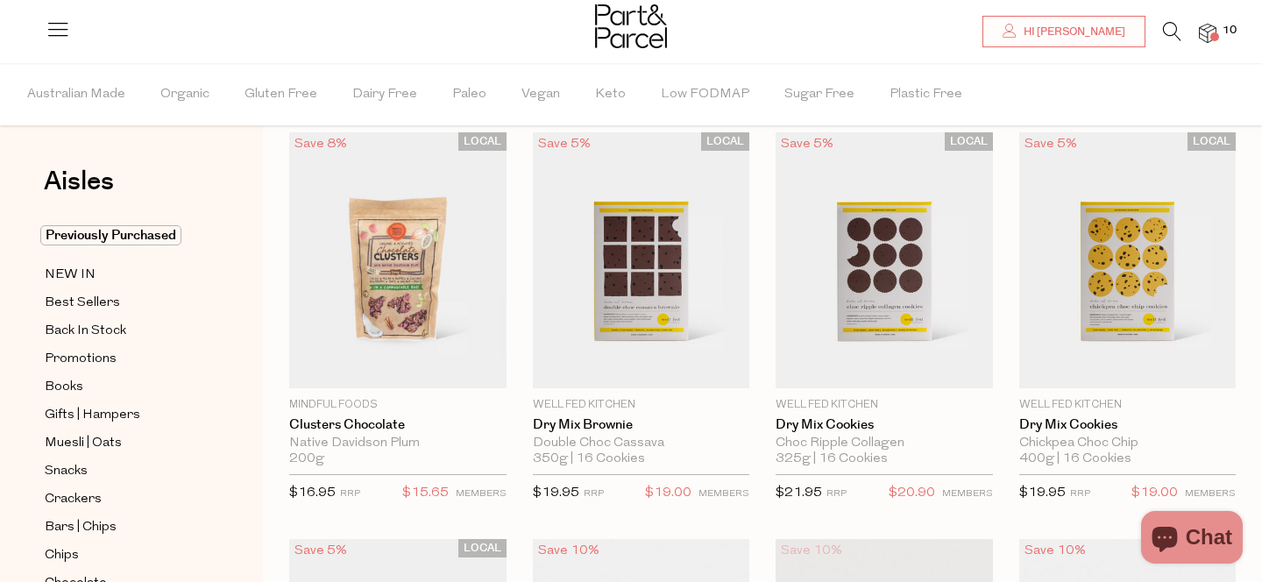
scroll to position [0, 0]
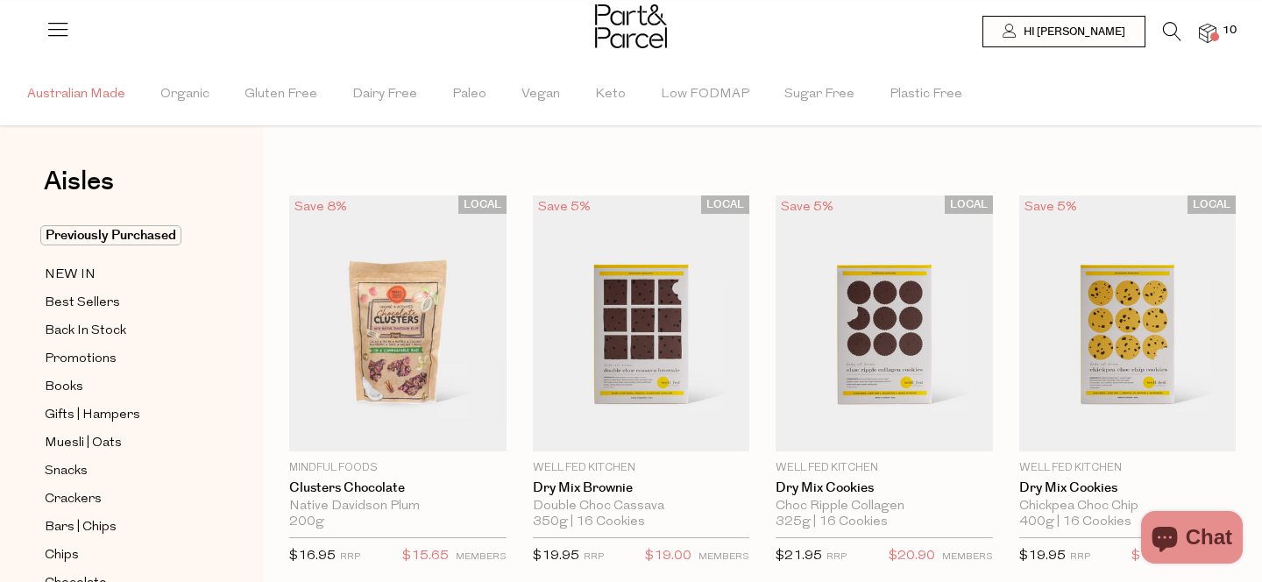
click at [89, 96] on span "Australian Made" at bounding box center [76, 94] width 98 height 61
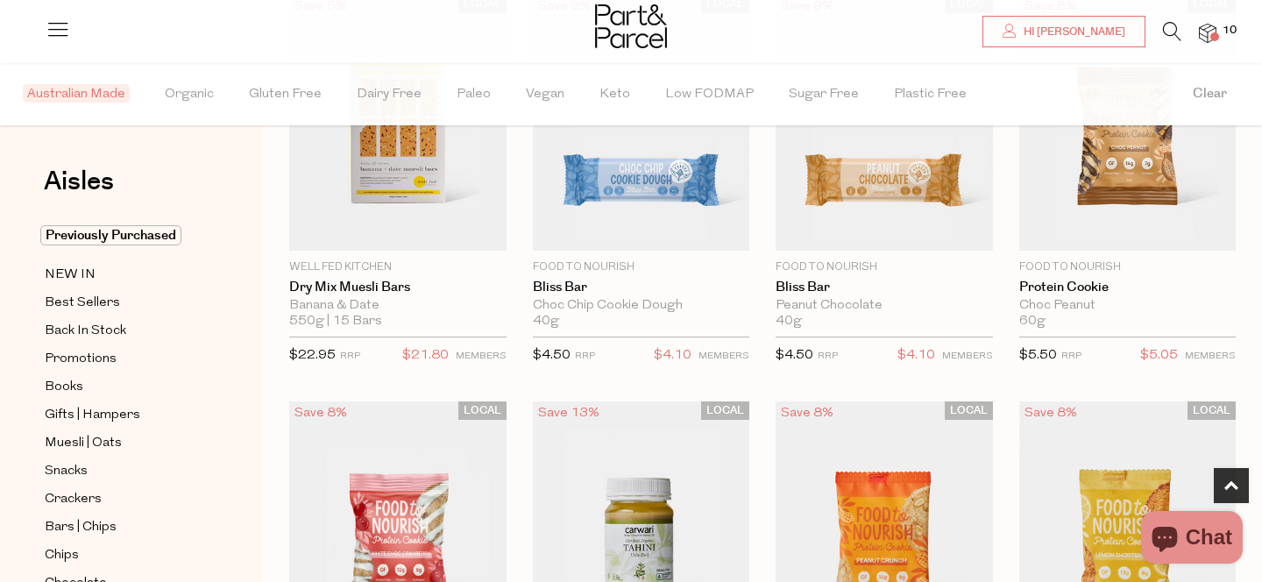
scroll to position [920, 0]
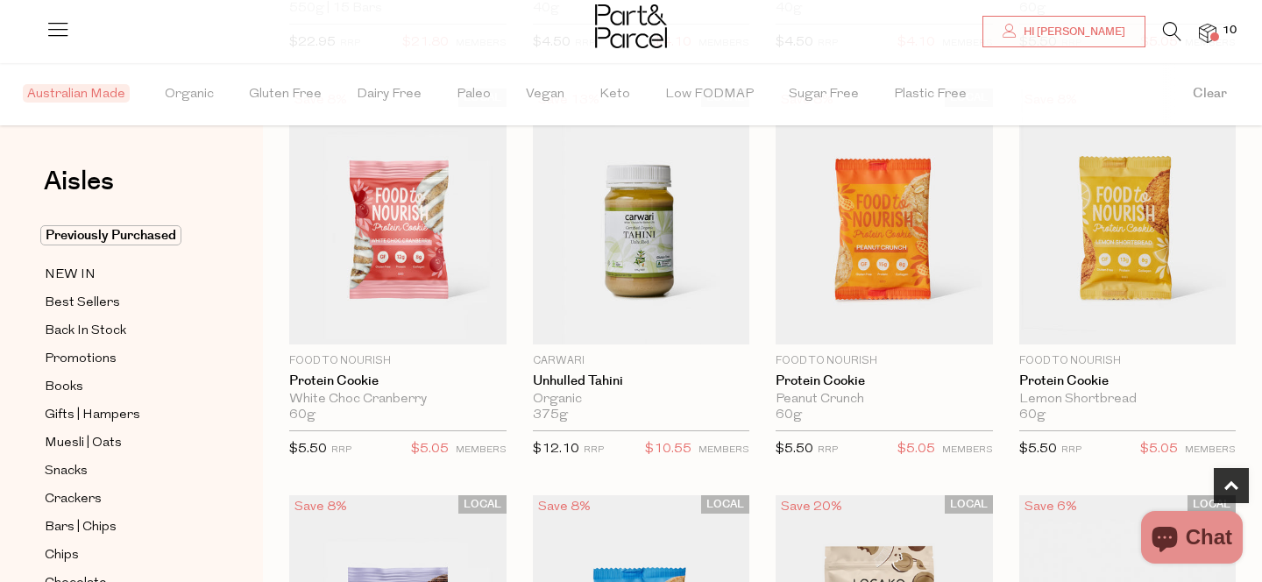
click at [47, 38] on icon at bounding box center [58, 29] width 25 height 25
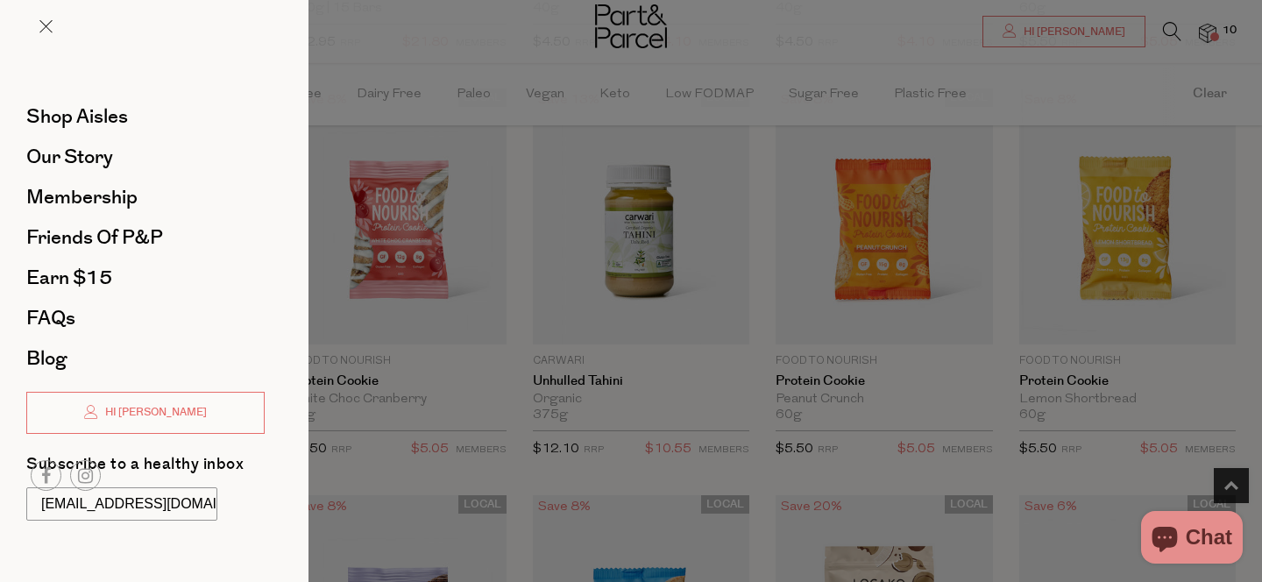
click at [548, 38] on div at bounding box center [631, 291] width 1262 height 582
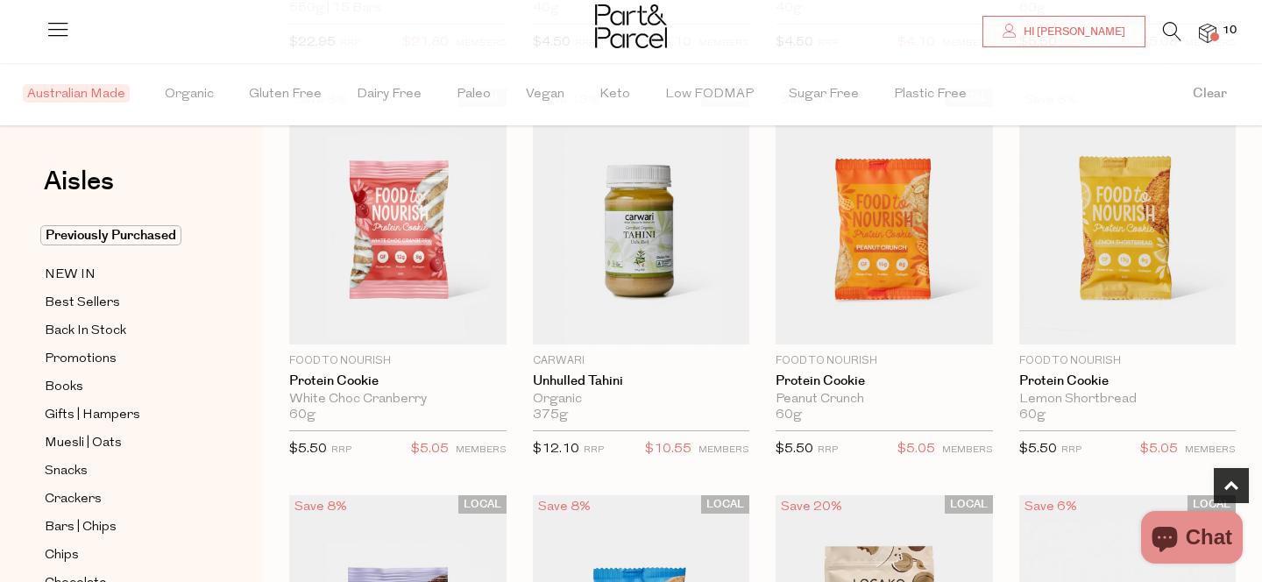
click at [615, 4] on div at bounding box center [631, 28] width 72 height 57
click at [1210, 25] on img at bounding box center [1208, 34] width 18 height 20
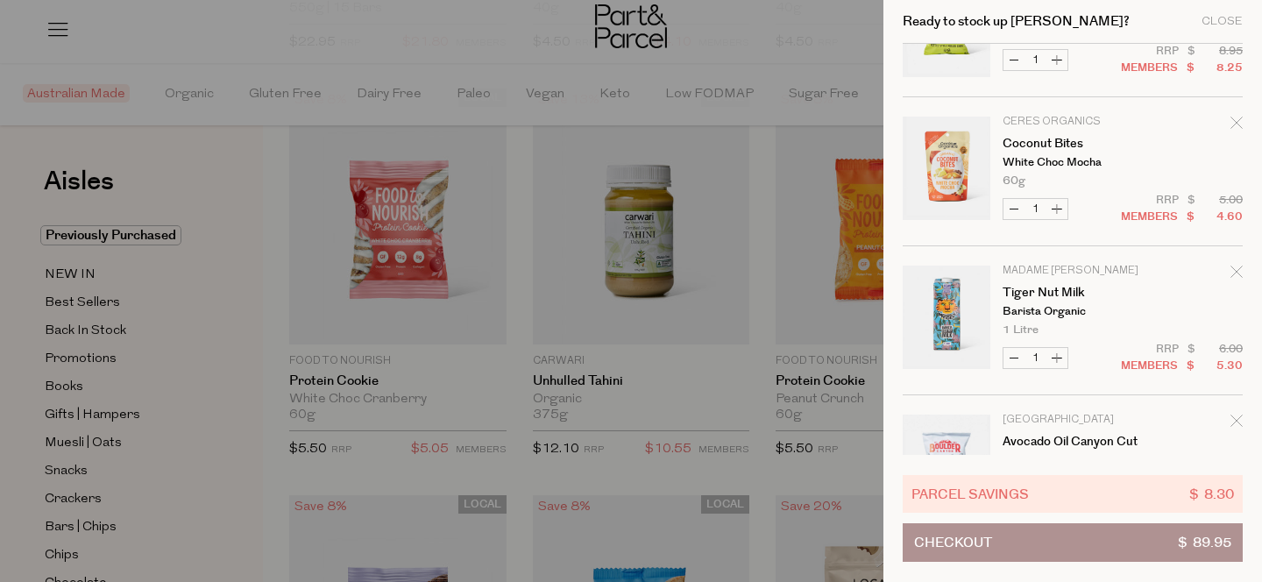
scroll to position [1079, 0]
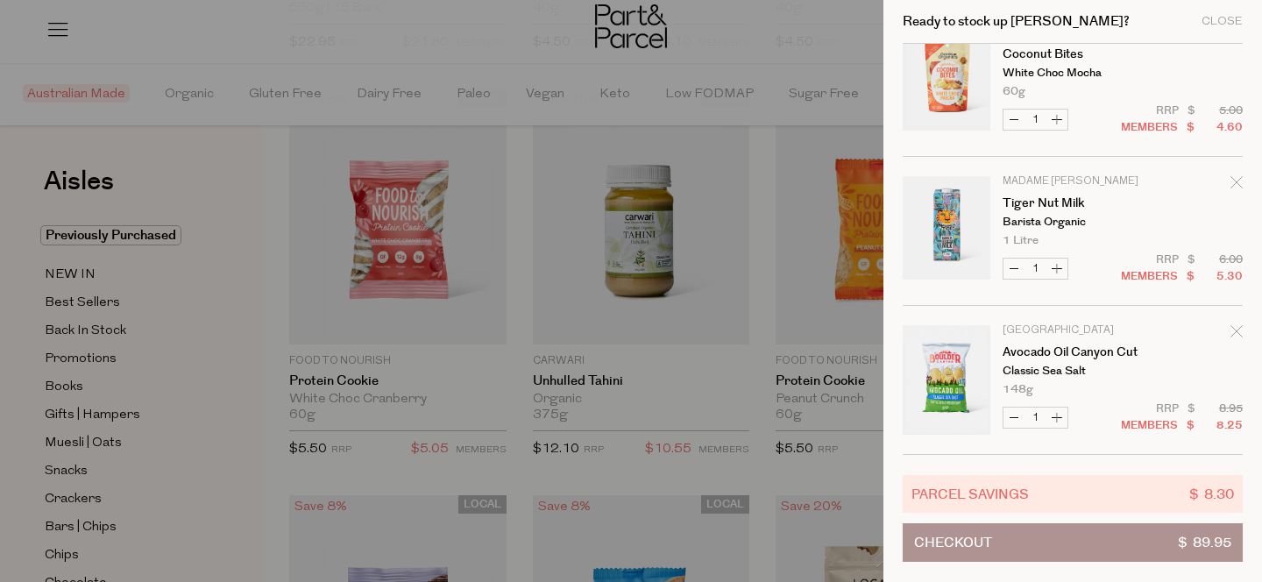
click at [1061, 120] on button "Increase Coconut Bites" at bounding box center [1056, 120] width 21 height 20
type input "2"
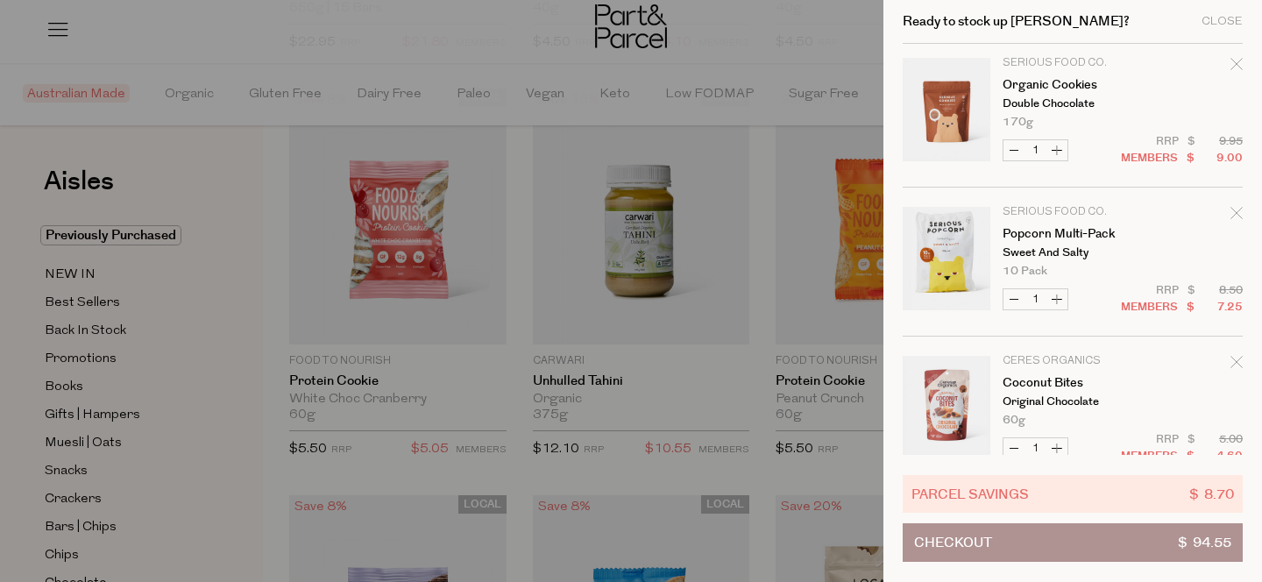
scroll to position [0, 0]
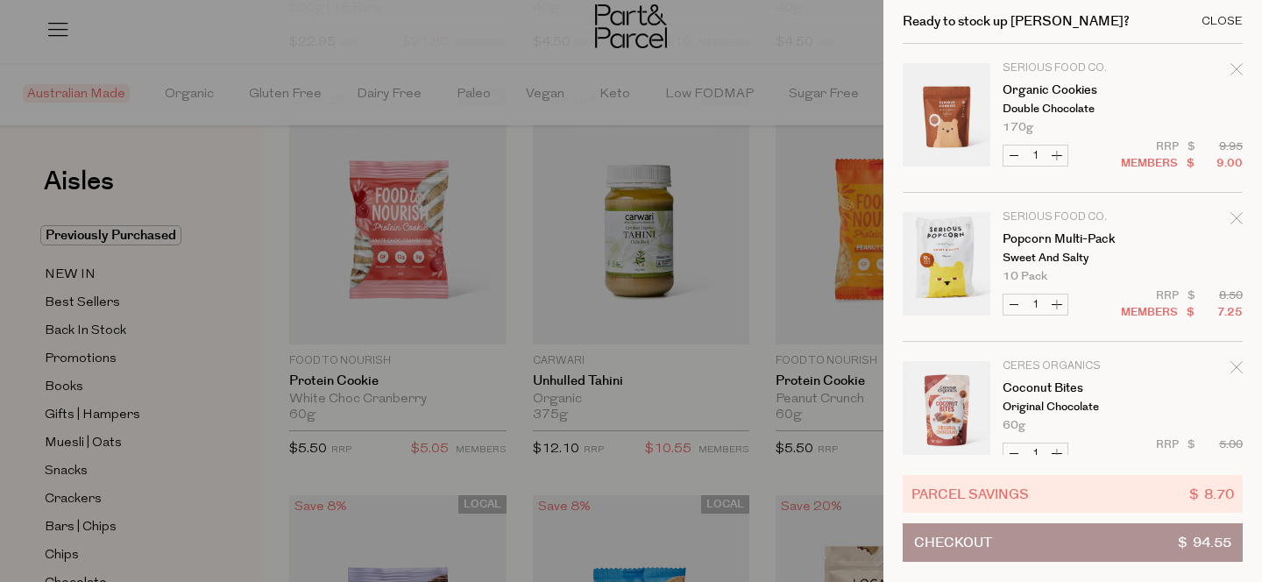
click at [1227, 26] on div "Close" at bounding box center [1221, 21] width 41 height 11
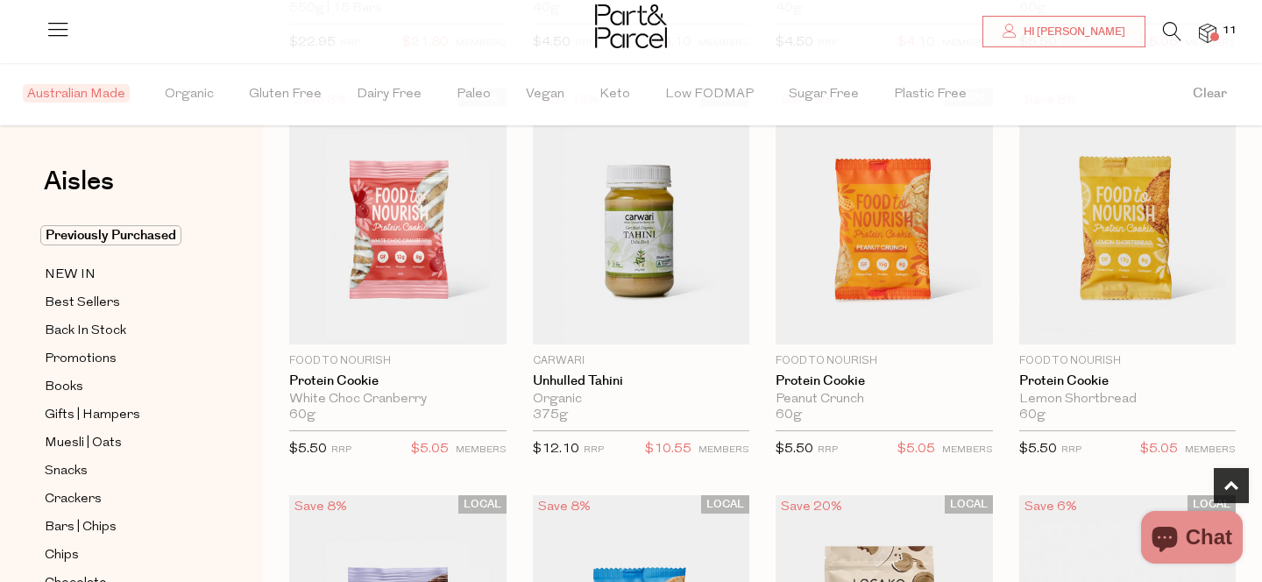
click at [1210, 48] on div at bounding box center [631, 28] width 1262 height 57
click at [1213, 35] on span at bounding box center [1214, 36] width 9 height 9
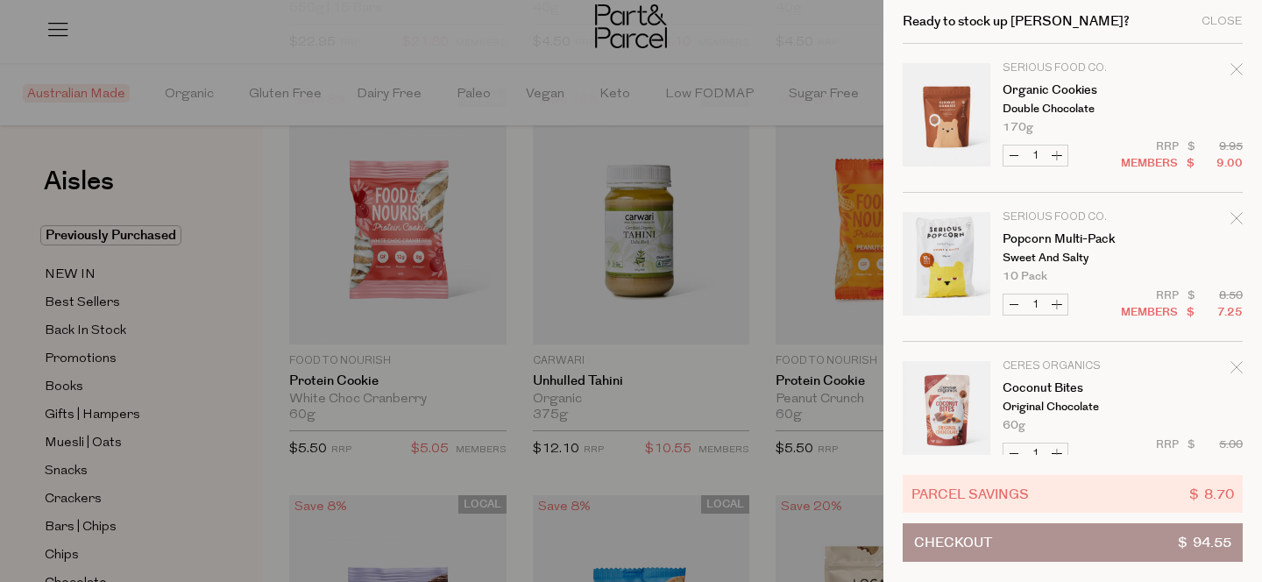
click at [570, 236] on div at bounding box center [631, 291] width 1262 height 582
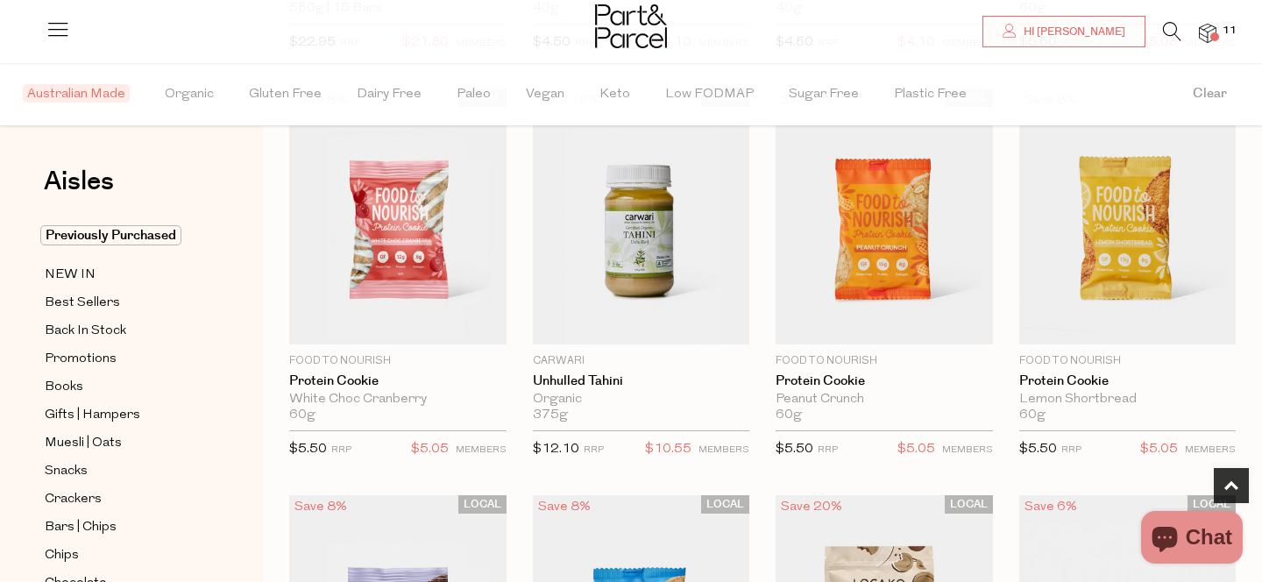
click at [1173, 32] on icon at bounding box center [1172, 31] width 18 height 19
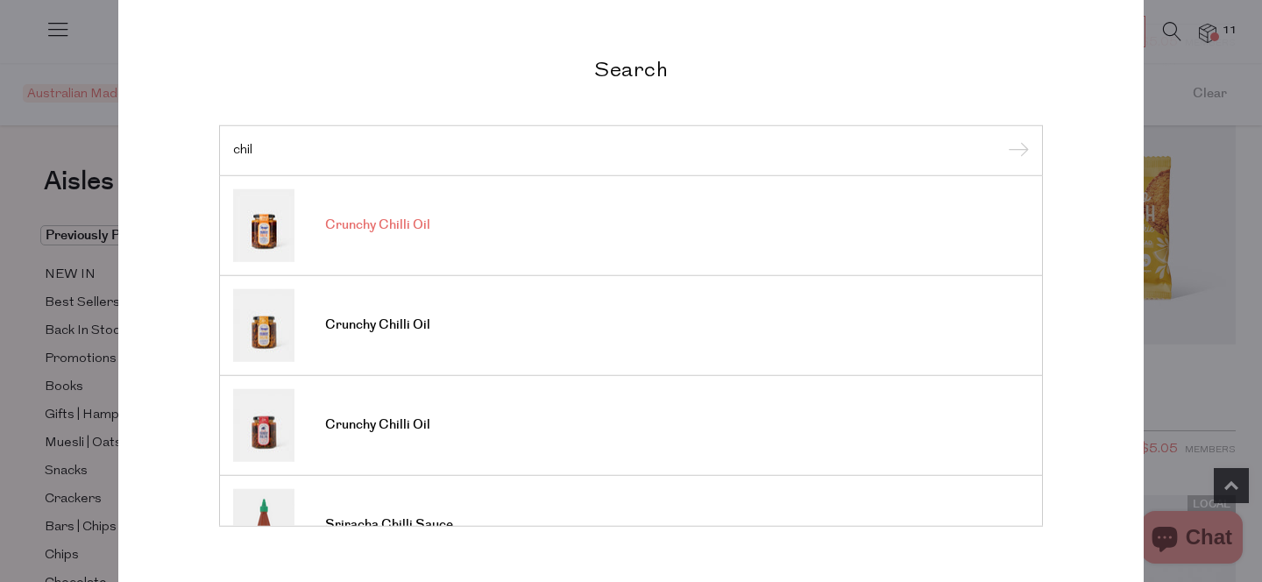
type input "chil"
click at [507, 230] on link "Crunchy Chilli Oil" at bounding box center [631, 224] width 796 height 73
